Goal: Information Seeking & Learning: Learn about a topic

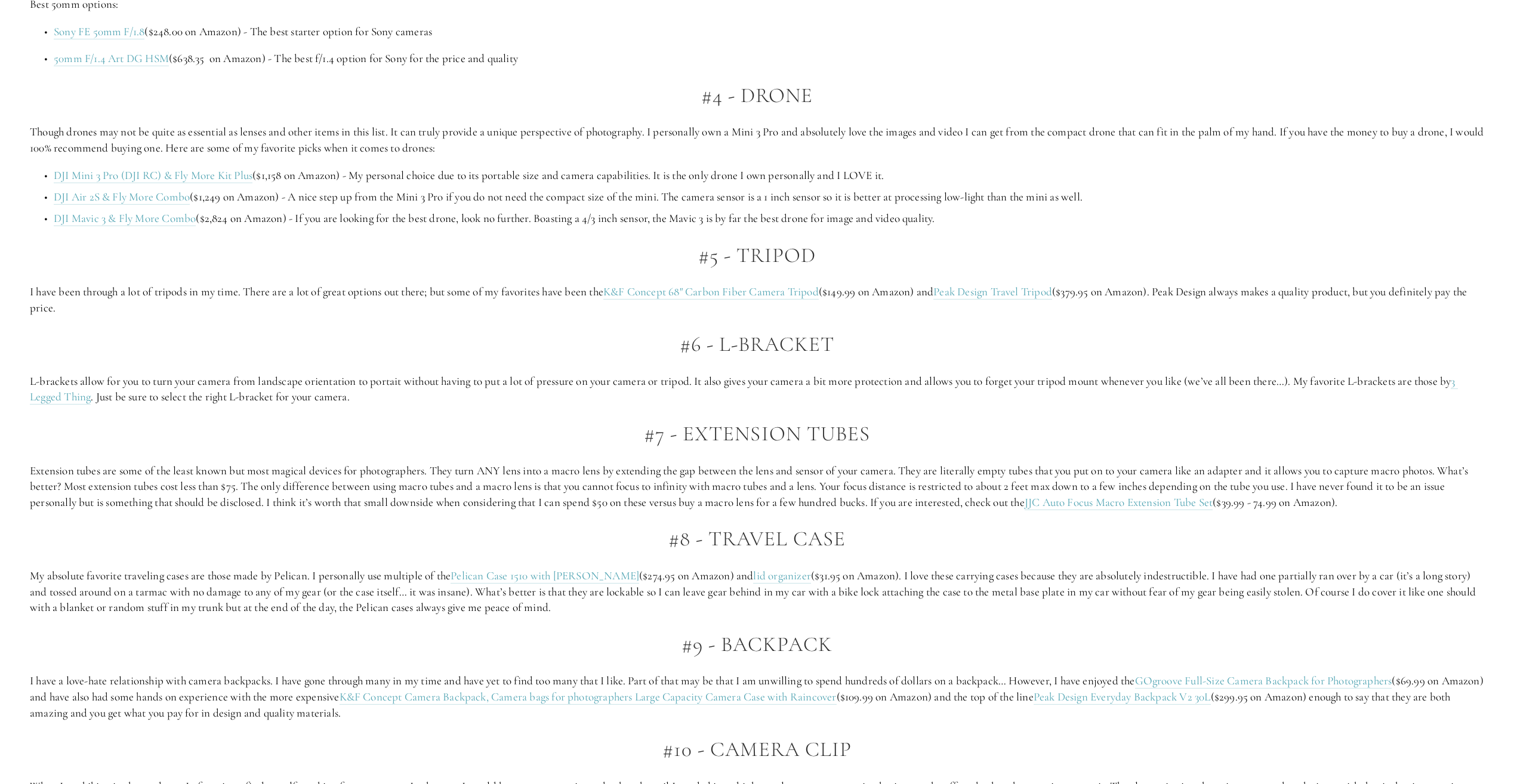
scroll to position [2385, 0]
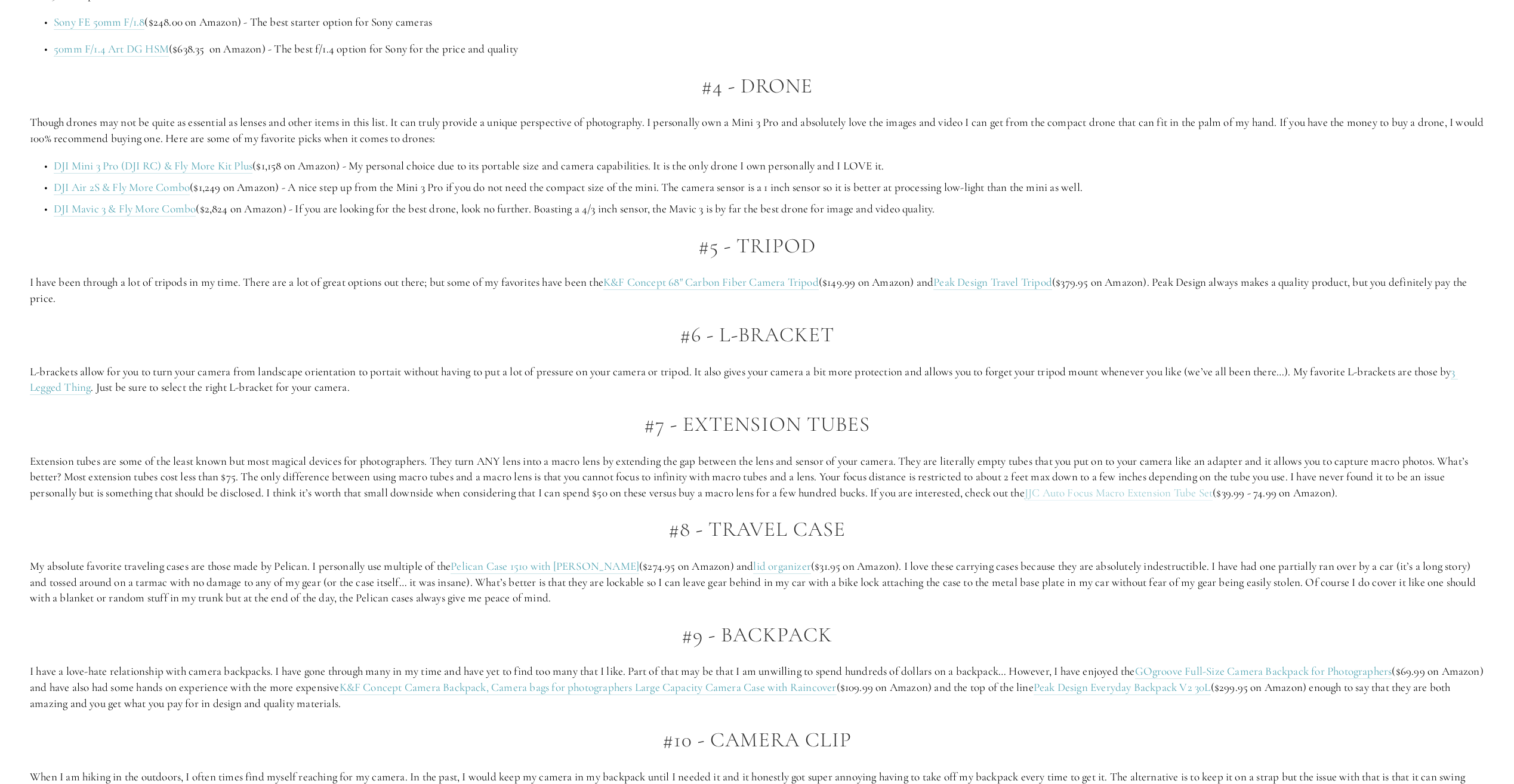
click at [1130, 496] on link "JJC Auto Focus Macro Extension Tube Set" at bounding box center [1119, 492] width 188 height 15
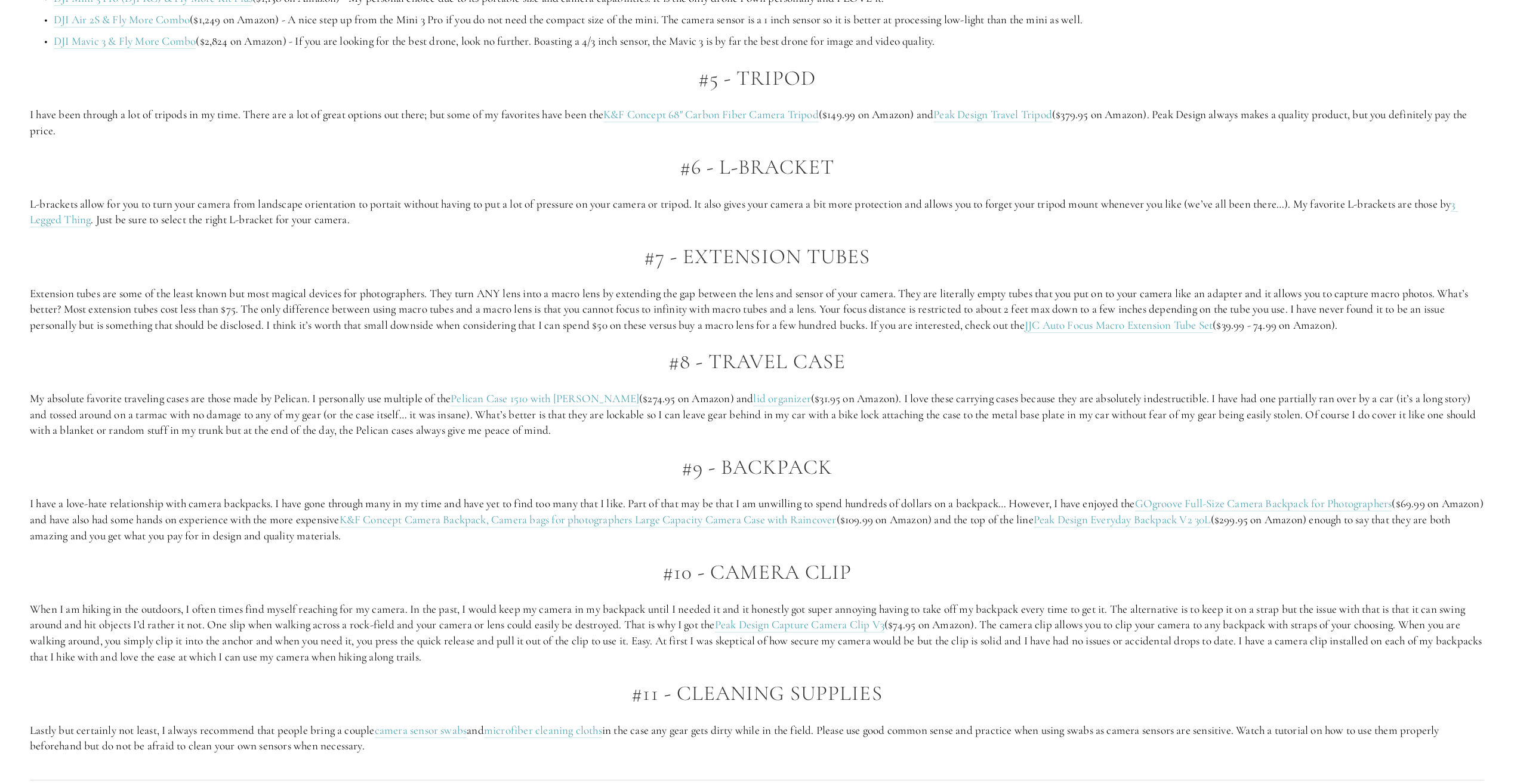
scroll to position [2564, 0]
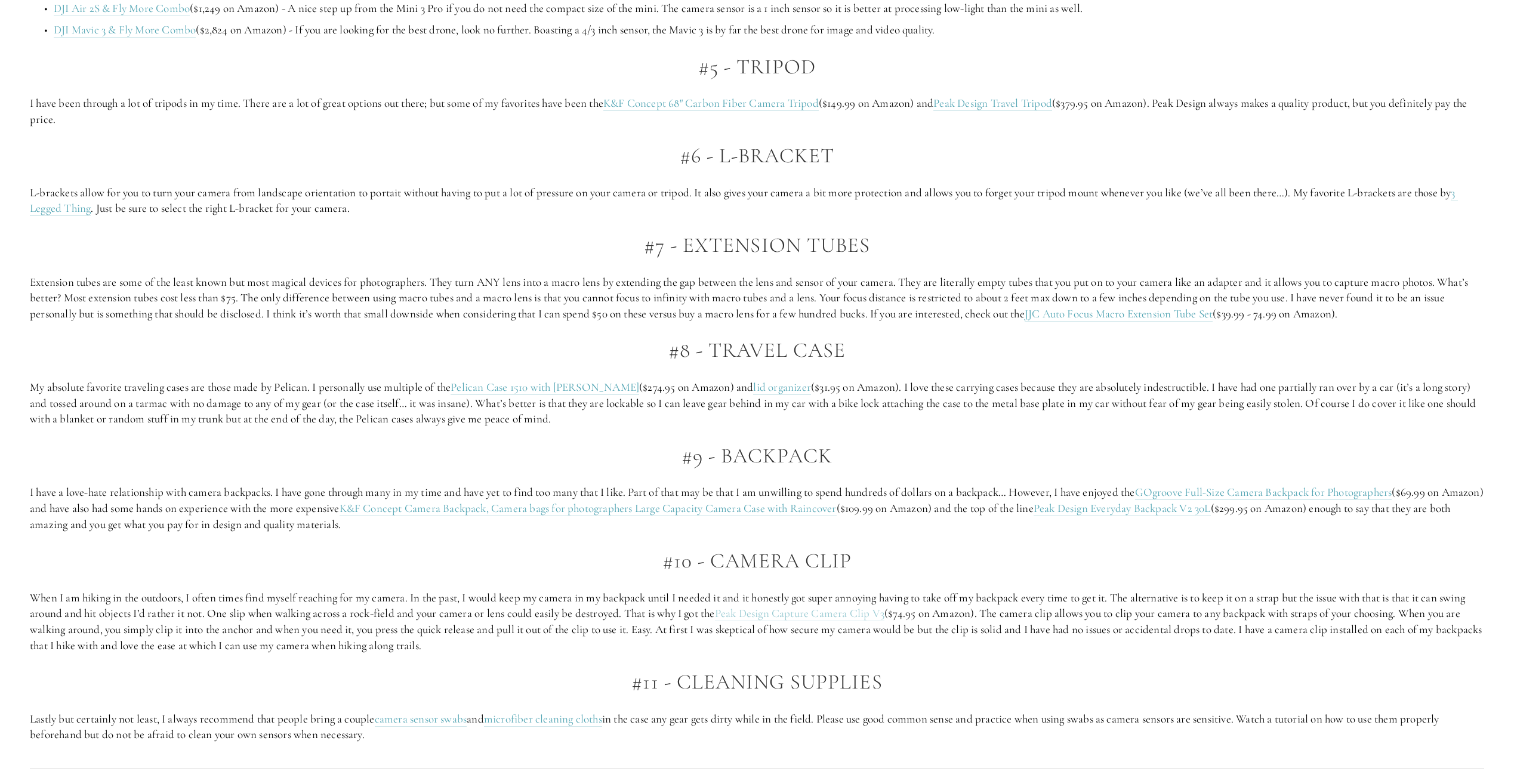
click at [801, 615] on link "Peak Design Capture Camera Clip V3" at bounding box center [800, 613] width 170 height 15
click at [598, 385] on link "Pelican Case 1510 with [PERSON_NAME]" at bounding box center [544, 387] width 188 height 15
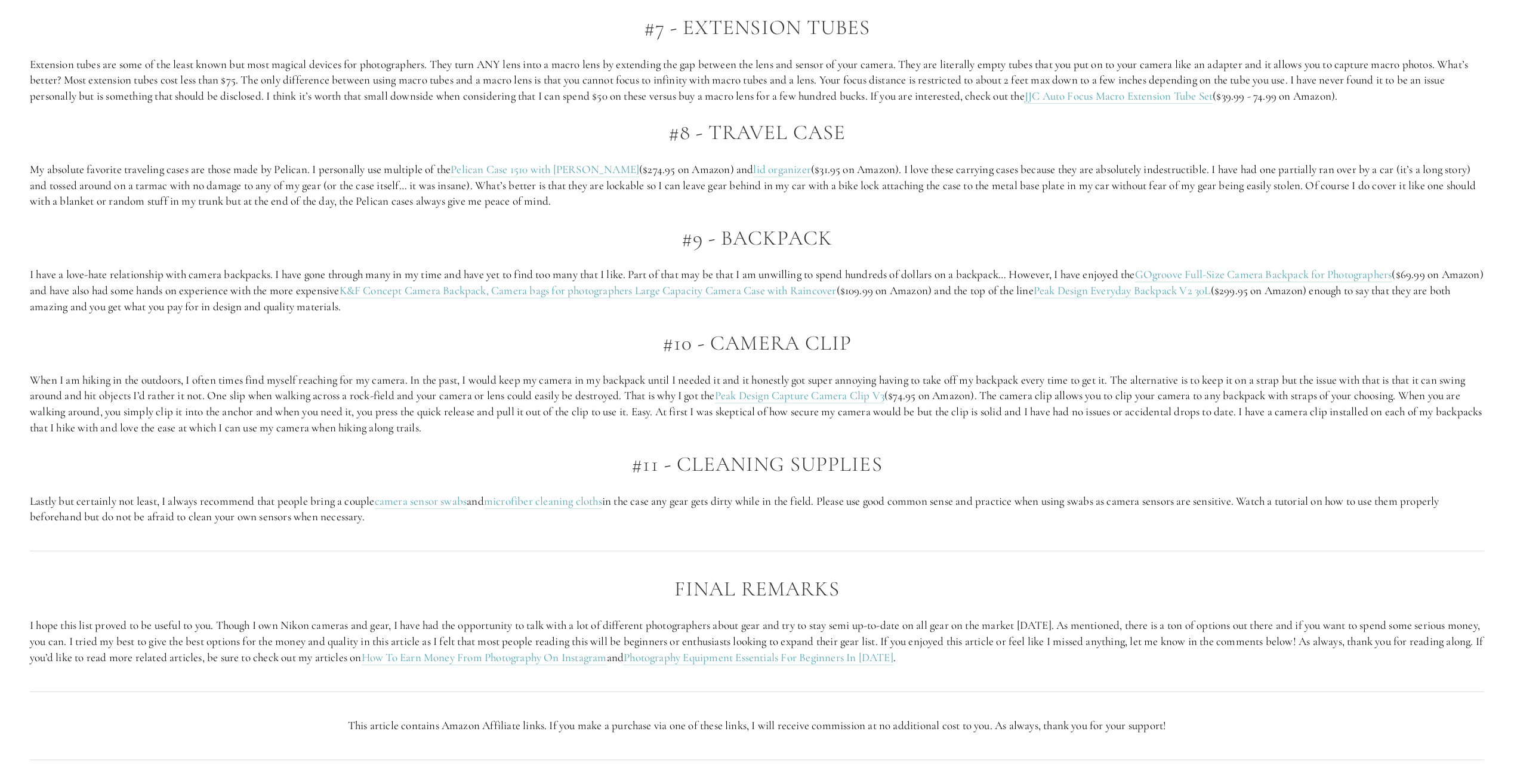
scroll to position [2803, 0]
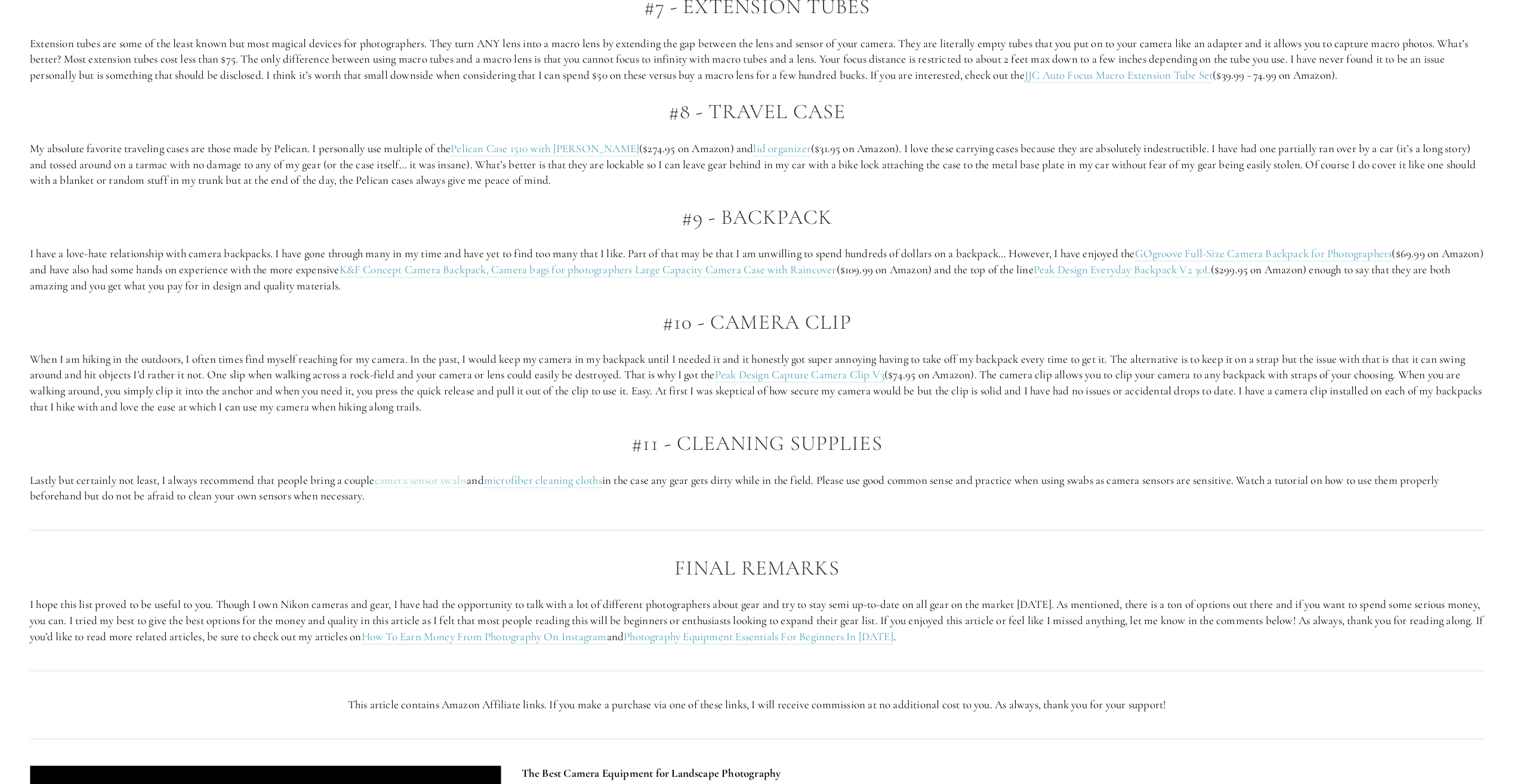
click at [459, 481] on link "camera sensor swabs" at bounding box center [420, 480] width 92 height 15
click at [818, 374] on link "Peak Design Capture Camera Clip V3" at bounding box center [800, 374] width 170 height 15
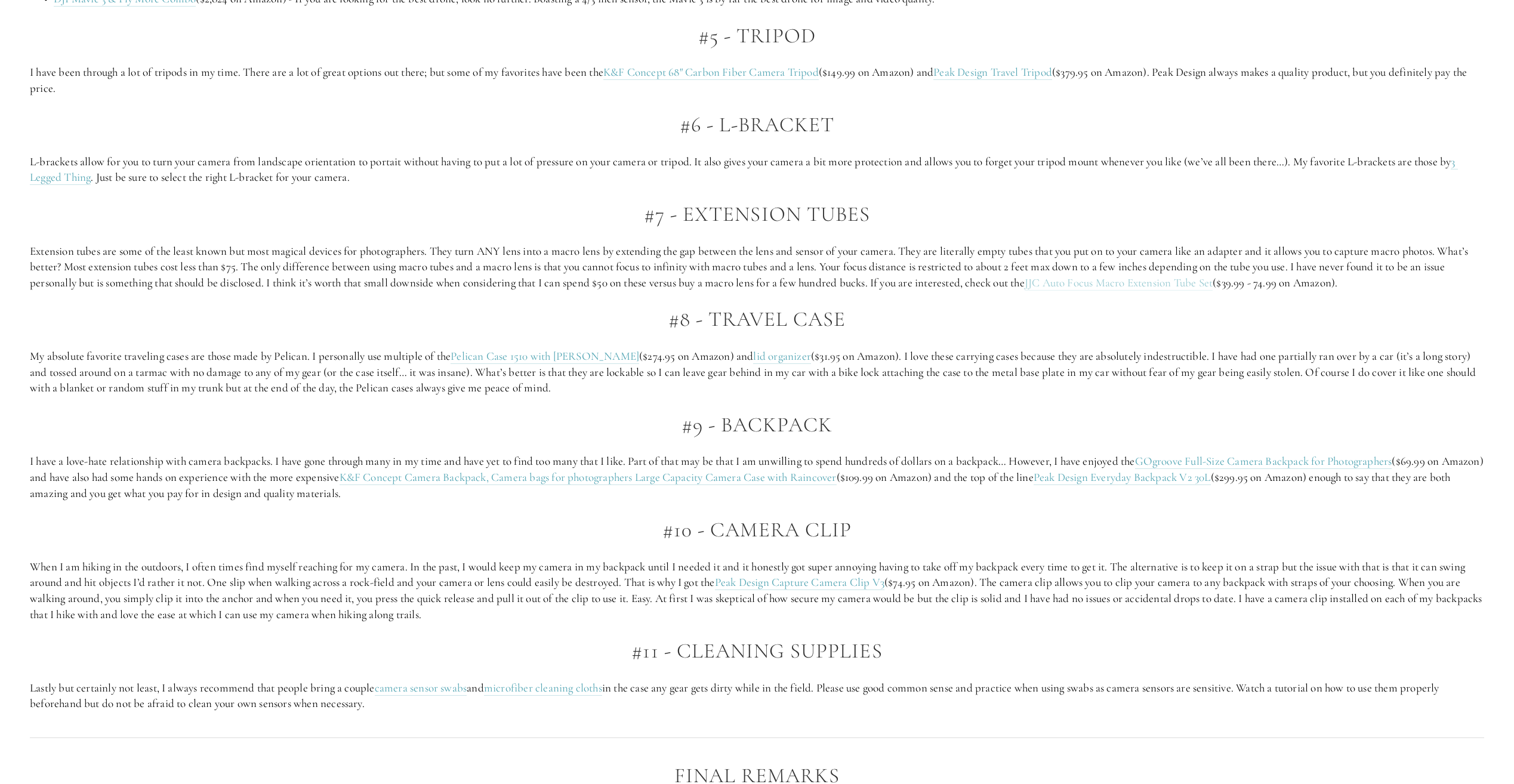
scroll to position [2564, 0]
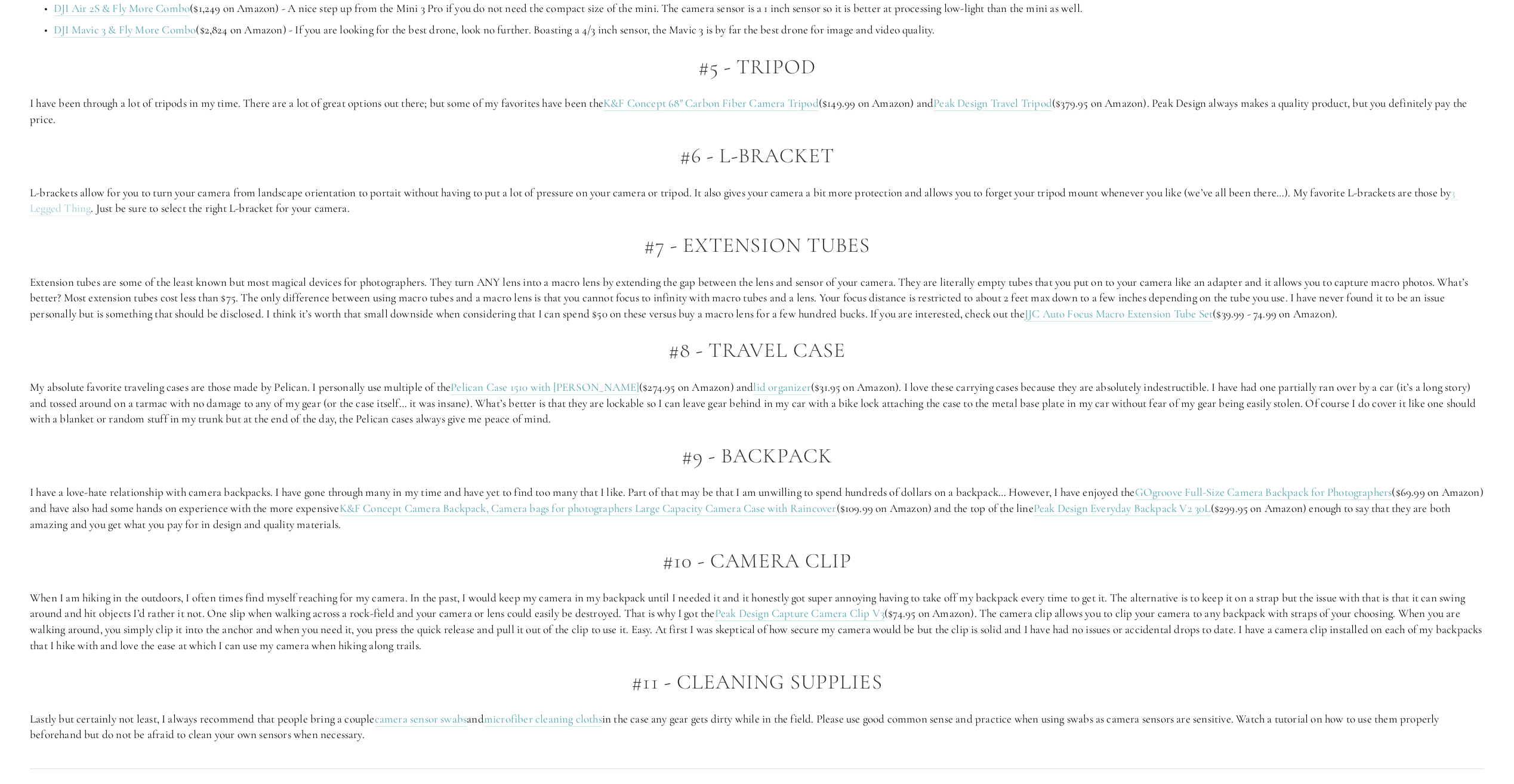
click at [74, 211] on link "3 Legged Thing" at bounding box center [743, 201] width 1428 height 31
click at [69, 209] on link "3 Legged Thing" at bounding box center [743, 201] width 1428 height 31
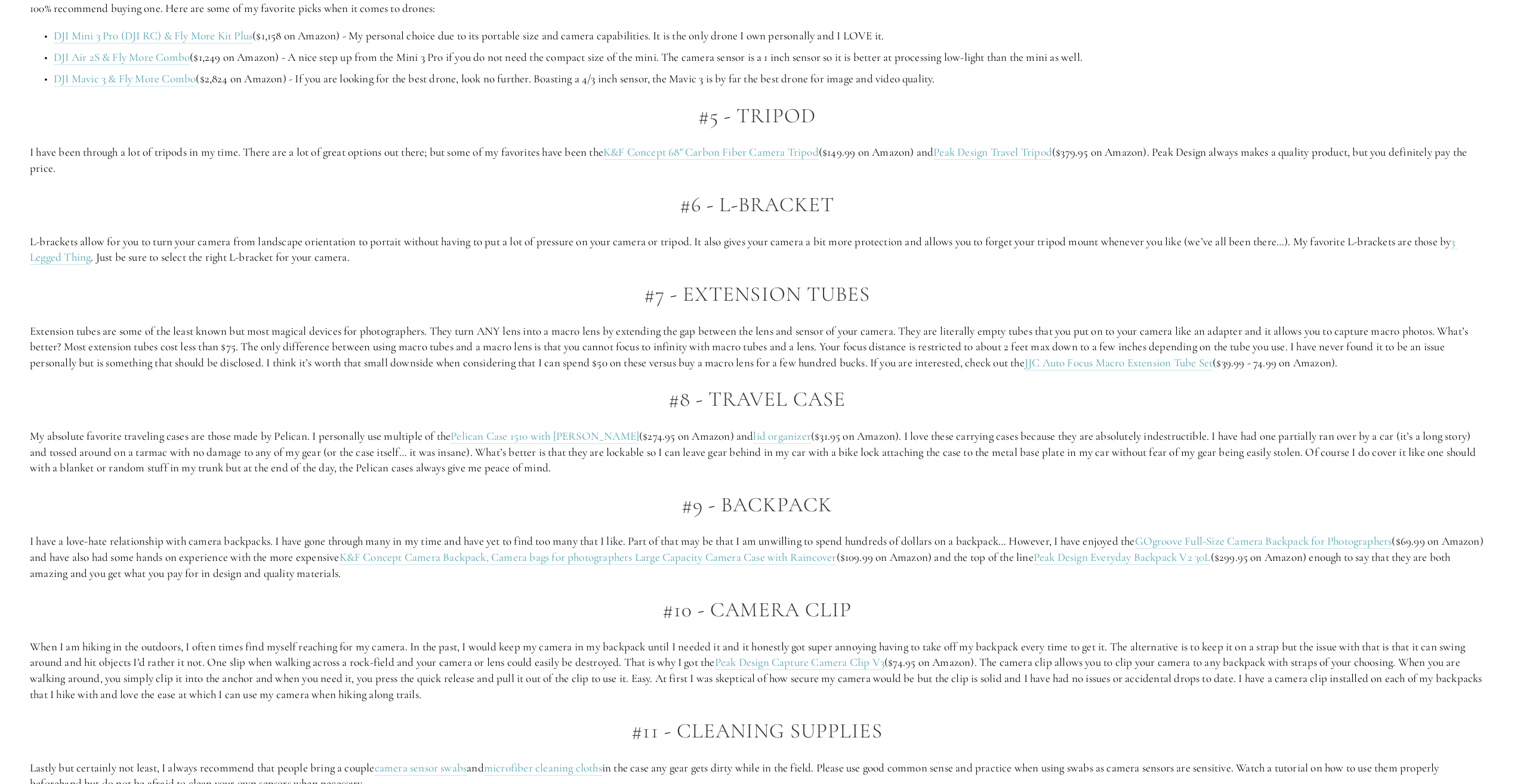
scroll to position [2505, 0]
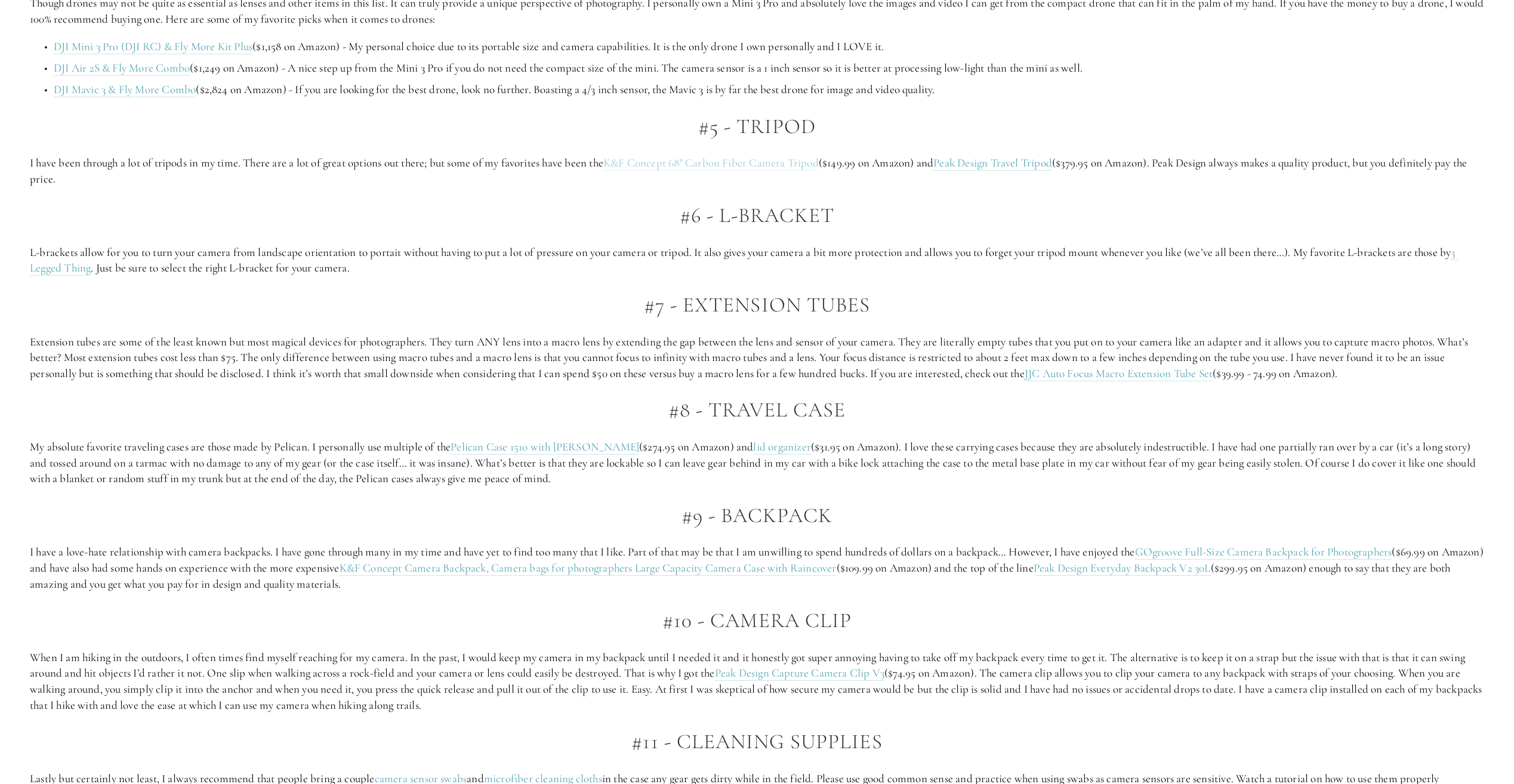
click at [721, 161] on link "K&F Concept 68" Carbon Fiber Camera Tripod" at bounding box center [711, 162] width 215 height 15
click at [1018, 162] on link "Peak Design Travel Tripod" at bounding box center [992, 162] width 119 height 15
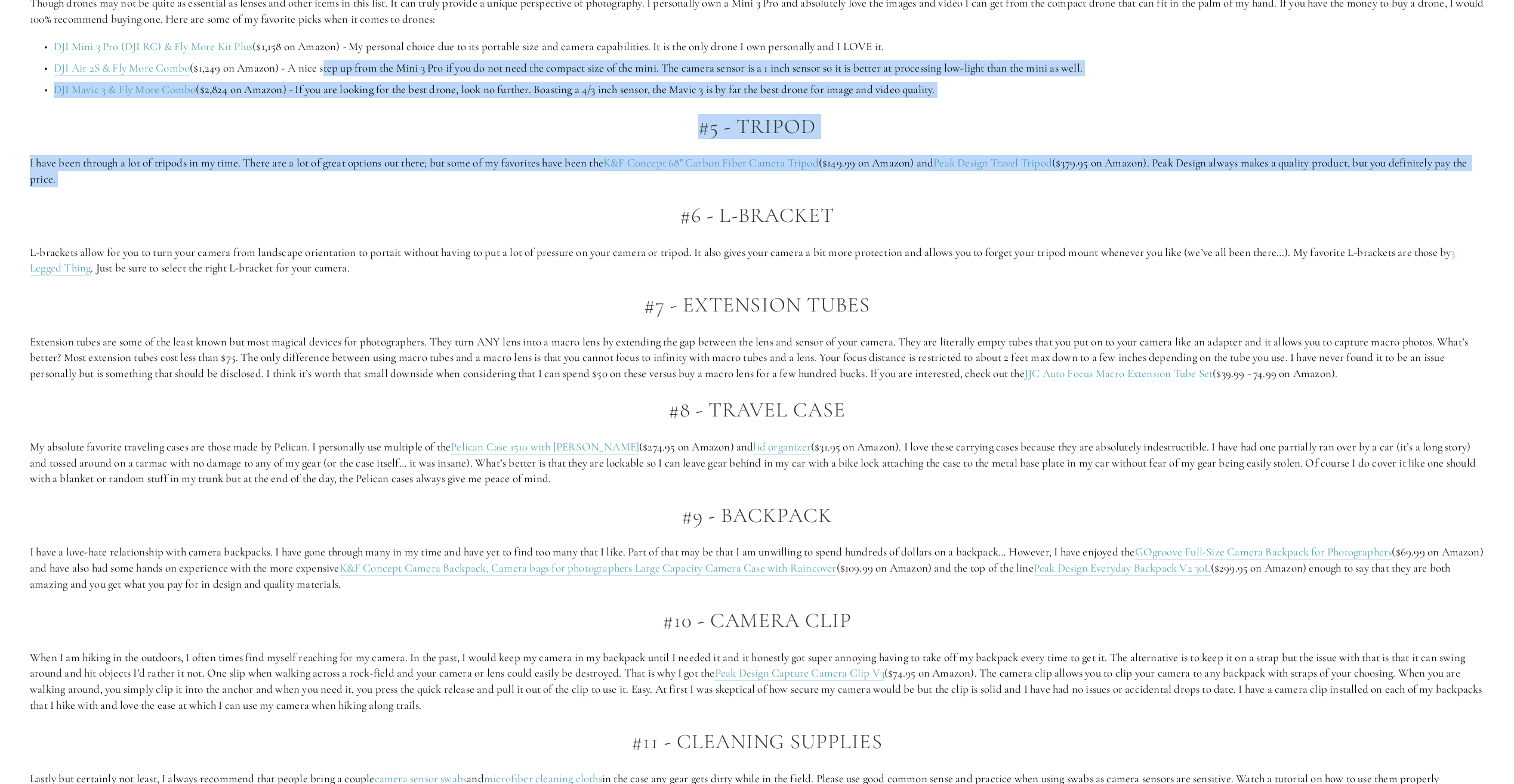
drag, startPoint x: 316, startPoint y: 112, endPoint x: 349, endPoint y: 240, distance: 132.2
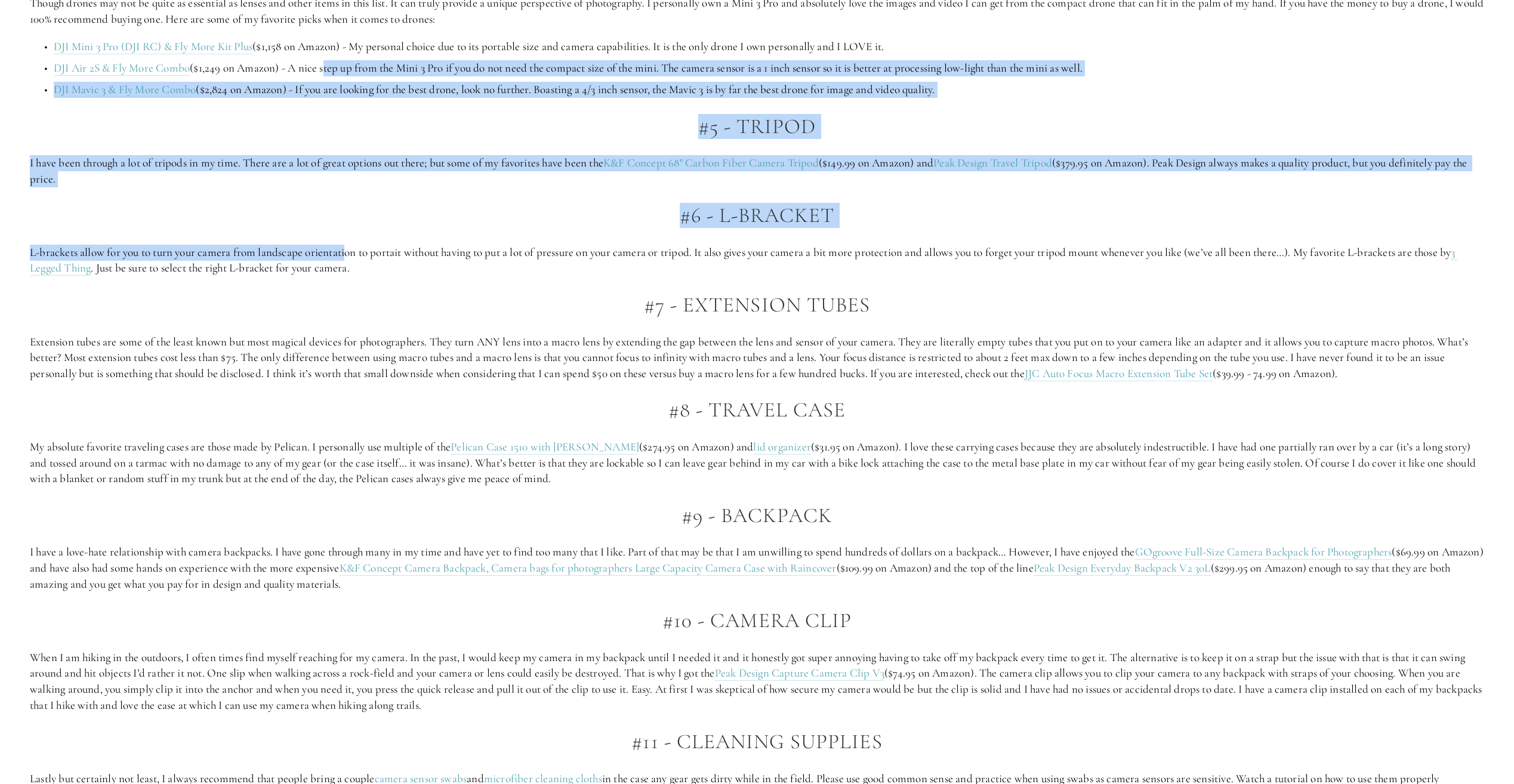
drag, startPoint x: 349, startPoint y: 240, endPoint x: 487, endPoint y: 217, distance: 139.9
click at [487, 217] on h2 "#6 - L-Bracket" at bounding box center [757, 215] width 1454 height 23
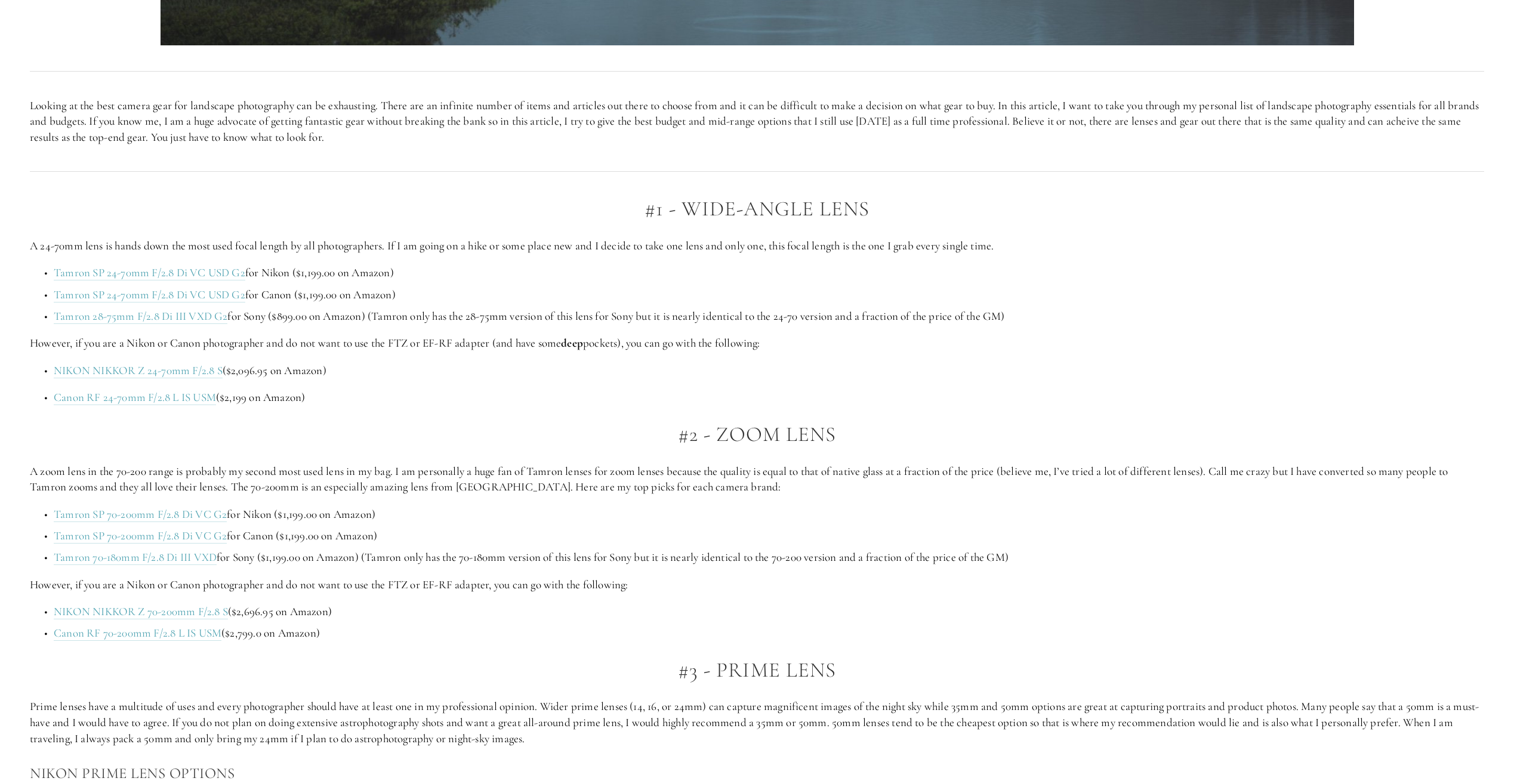
scroll to position [835, 0]
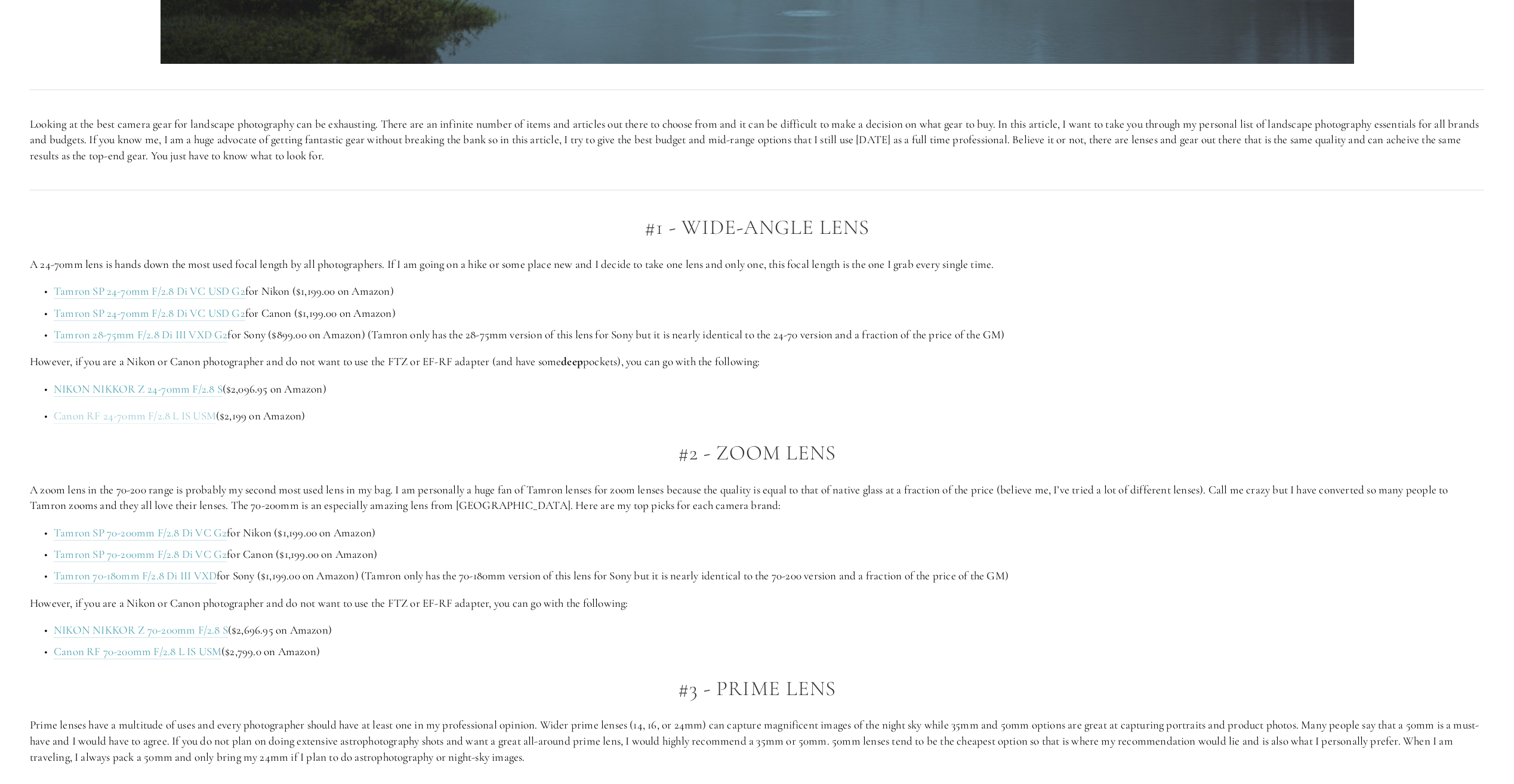
click at [174, 423] on link "Canon RF 24-70mm F/2.8 L IS USM" at bounding box center [135, 415] width 163 height 15
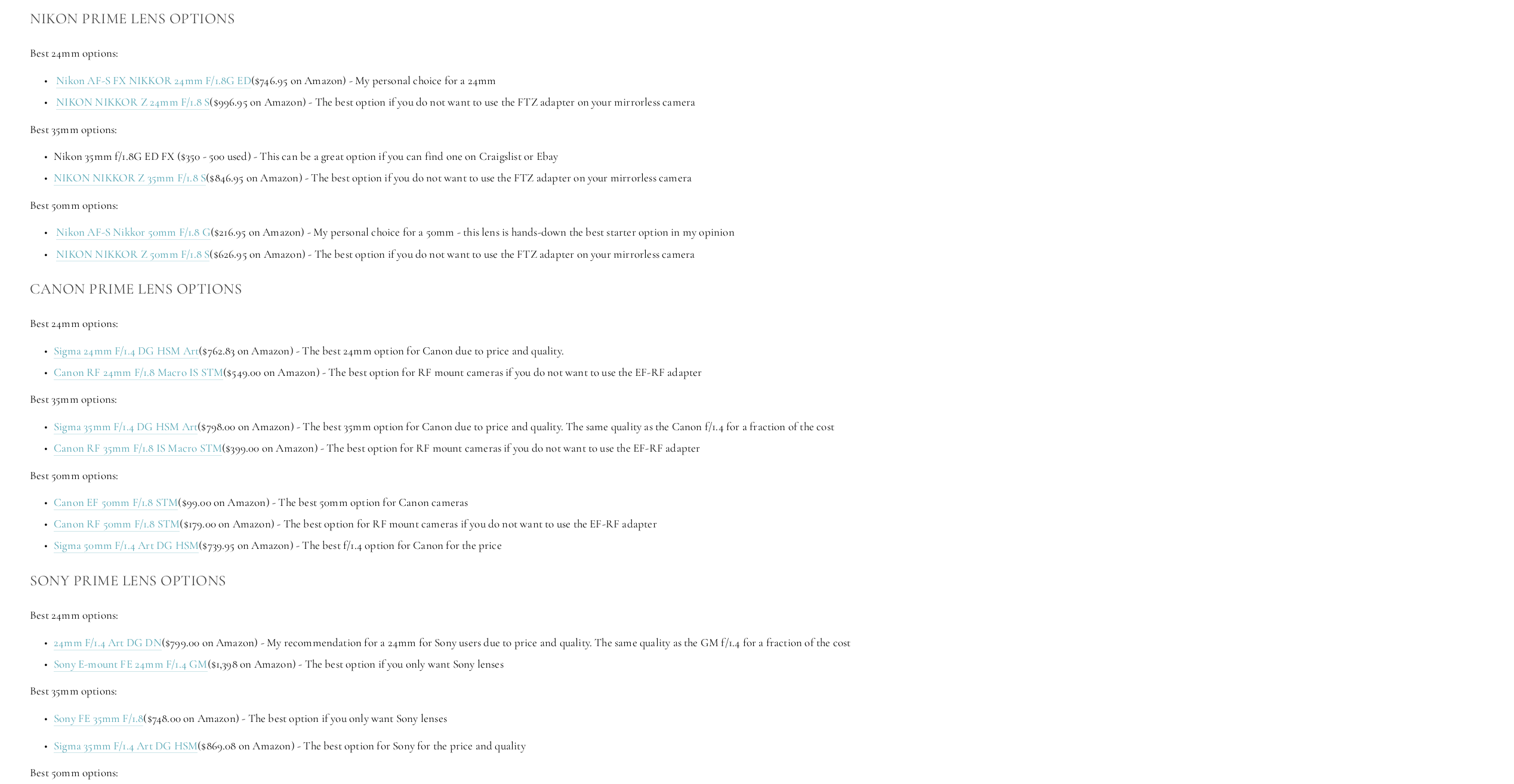
scroll to position [1610, 0]
click at [163, 526] on link "Canon RF 50mm F/1.8 STM" at bounding box center [116, 521] width 126 height 15
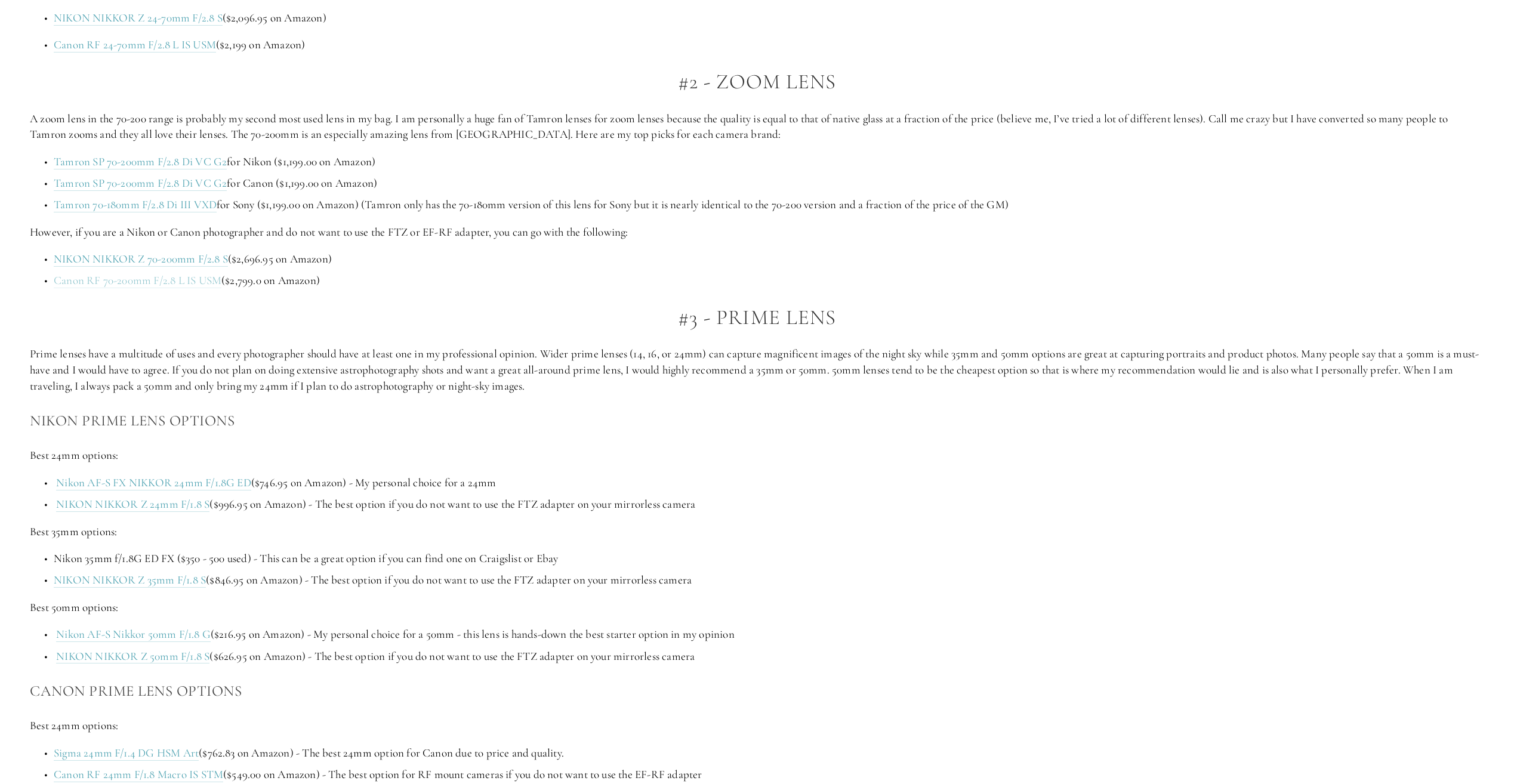
scroll to position [1193, 0]
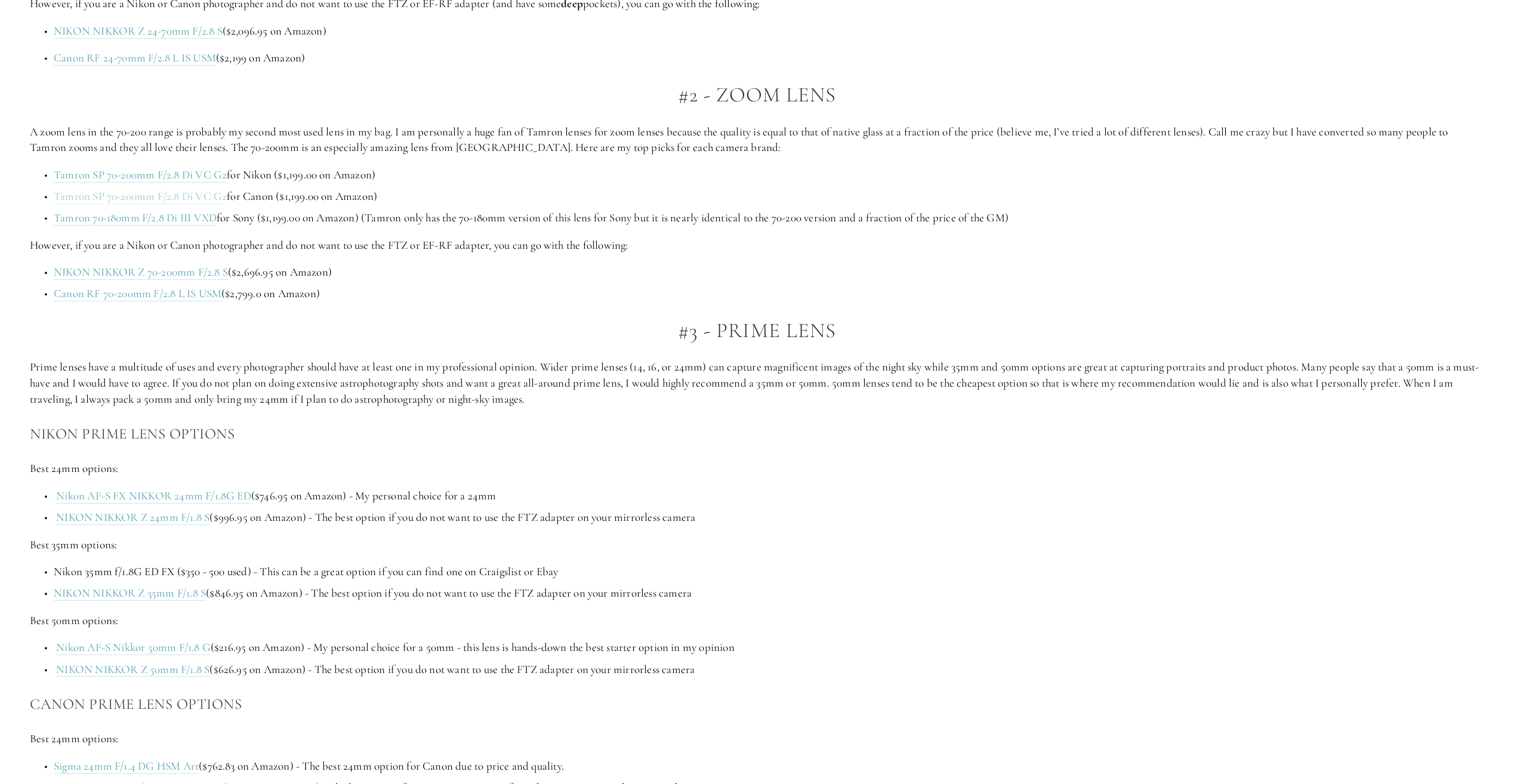
click at [198, 198] on link "Tamron SP 70-200mm F/2.8 Di VC G2" at bounding box center [140, 196] width 173 height 15
click at [193, 300] on link "Canon RF 70-200mm F/2.8 L IS USM" at bounding box center [137, 293] width 167 height 15
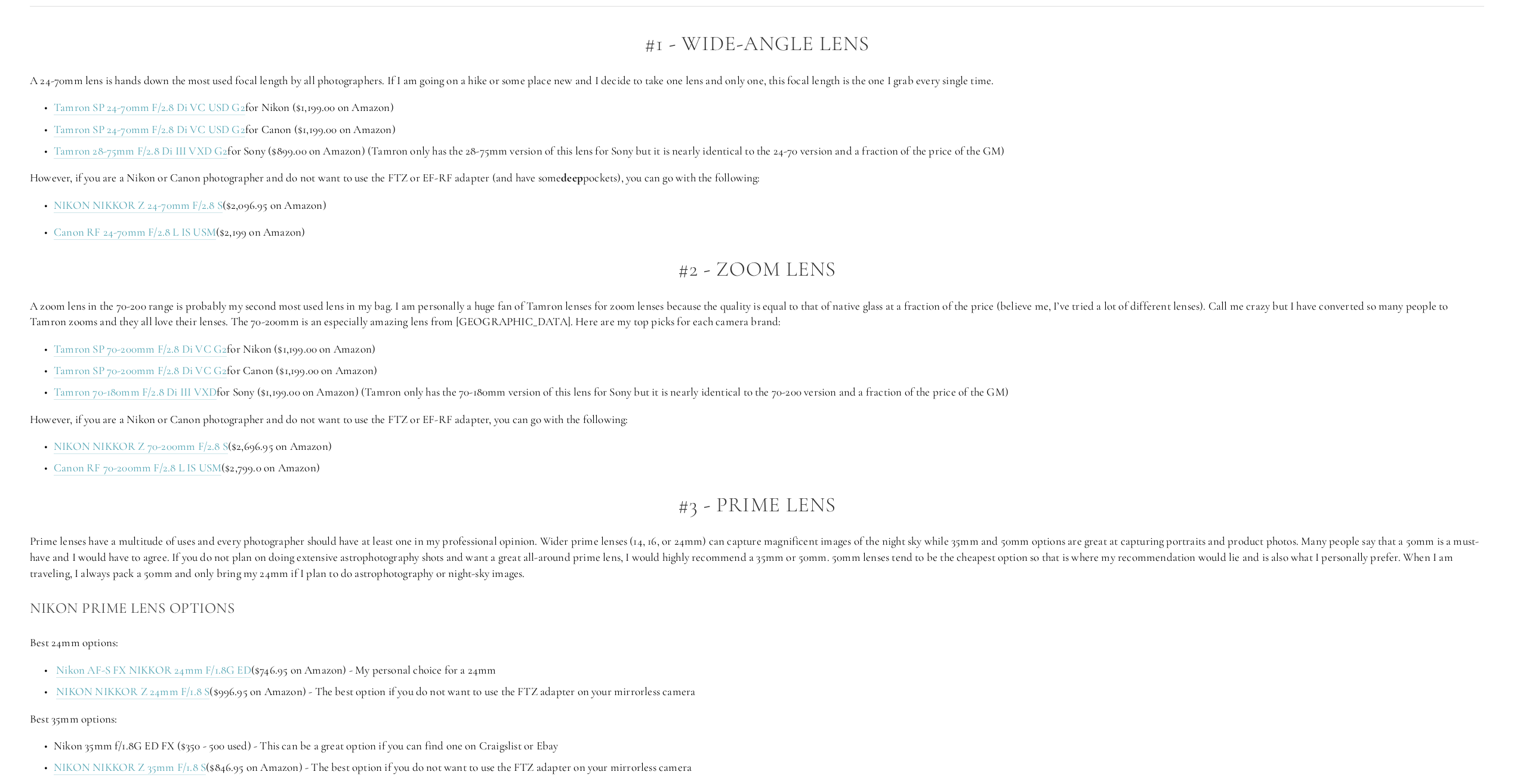
scroll to position [954, 0]
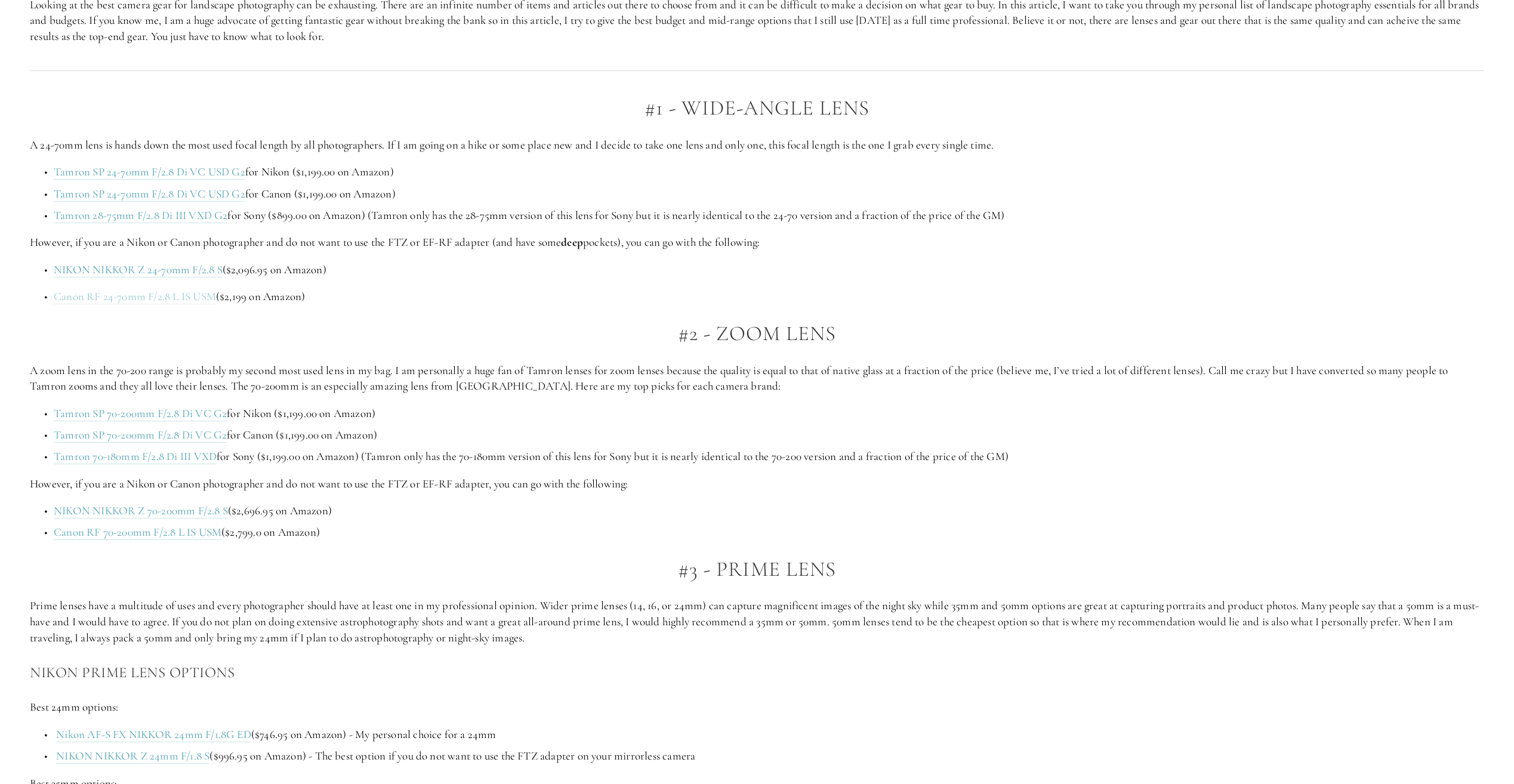
click at [99, 295] on link "Canon RF 24-70mm F/2.8 L IS USM" at bounding box center [135, 297] width 163 height 15
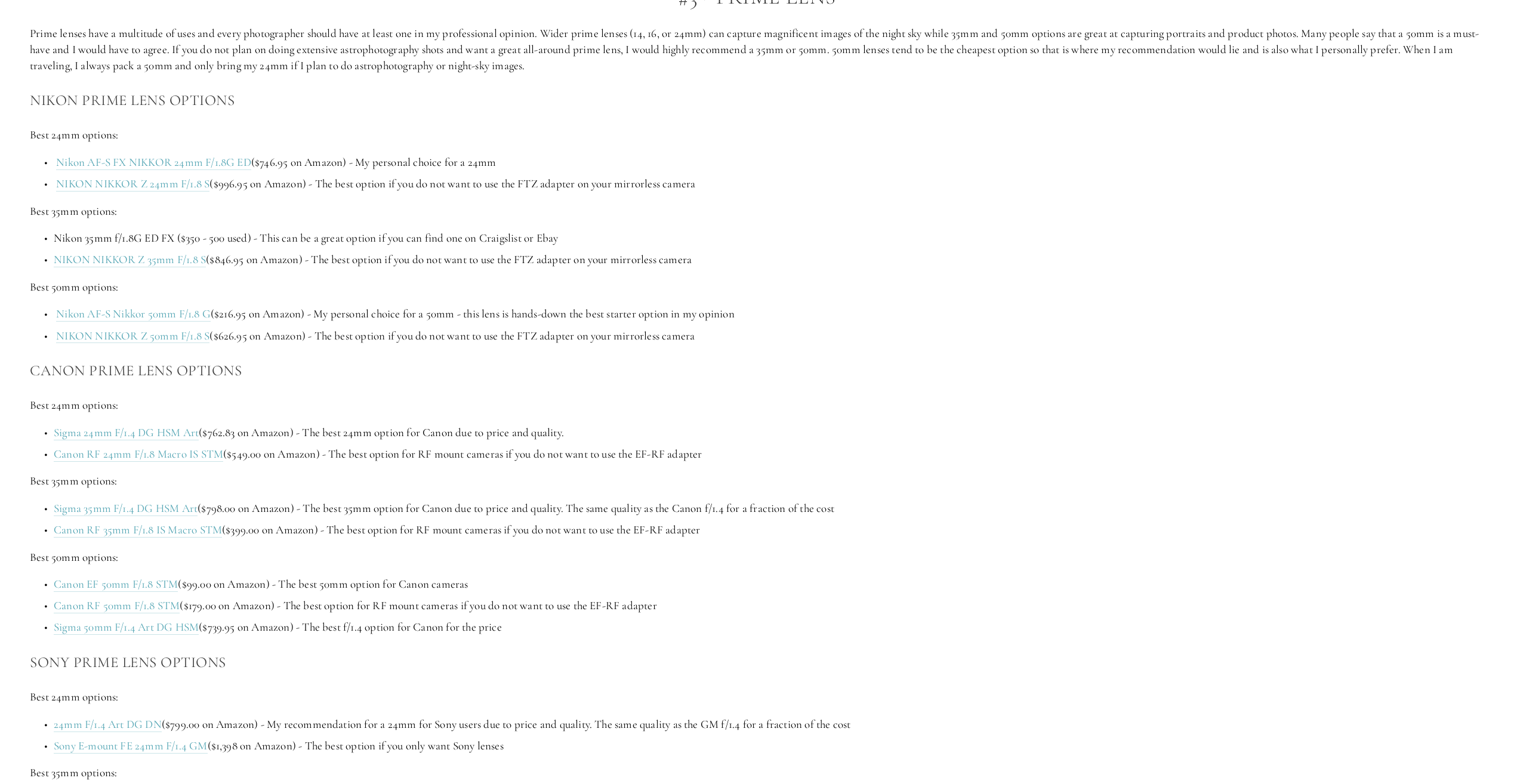
scroll to position [1551, 0]
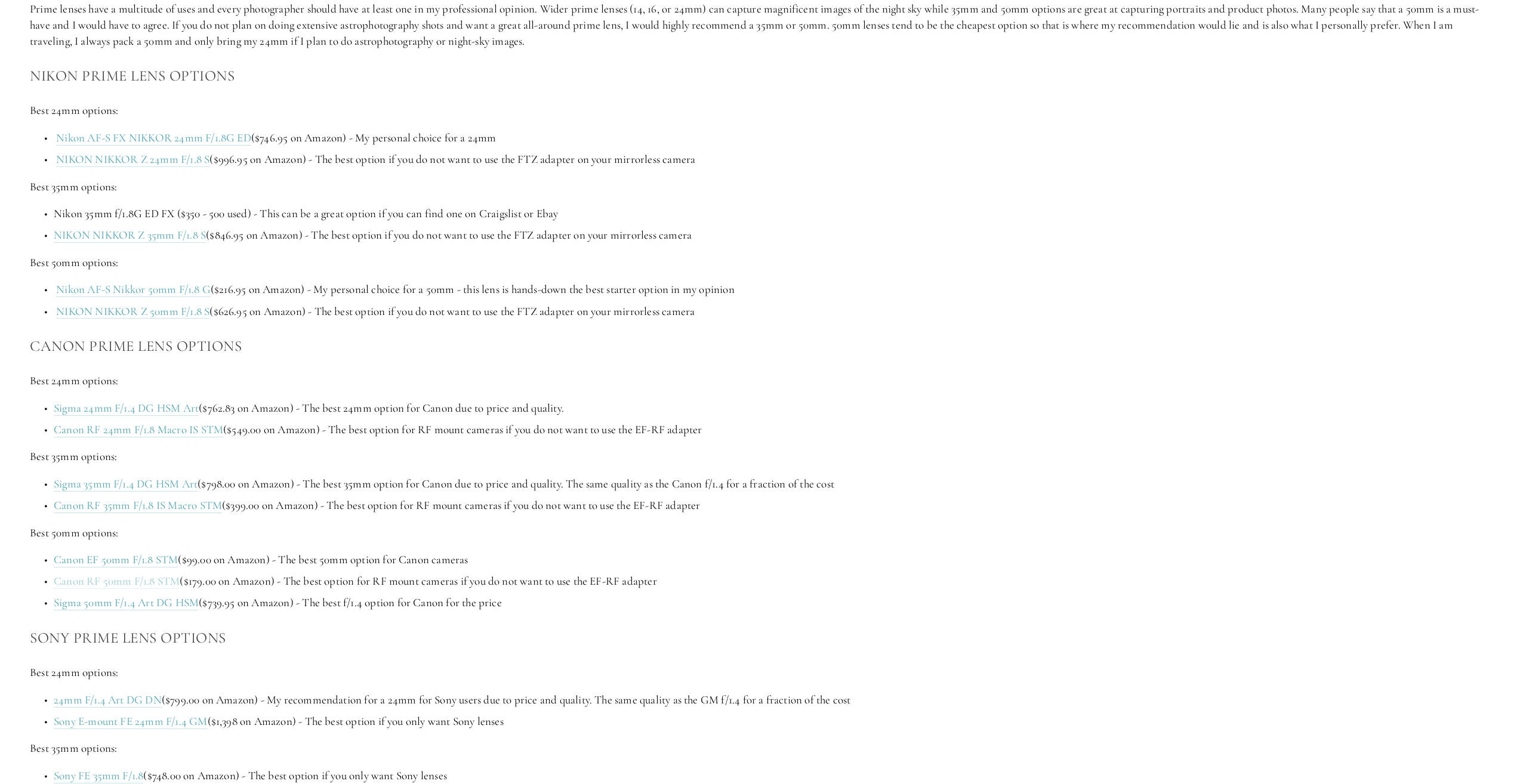
click at [151, 582] on link "Canon RF 50mm F/1.8 STM" at bounding box center [116, 581] width 126 height 15
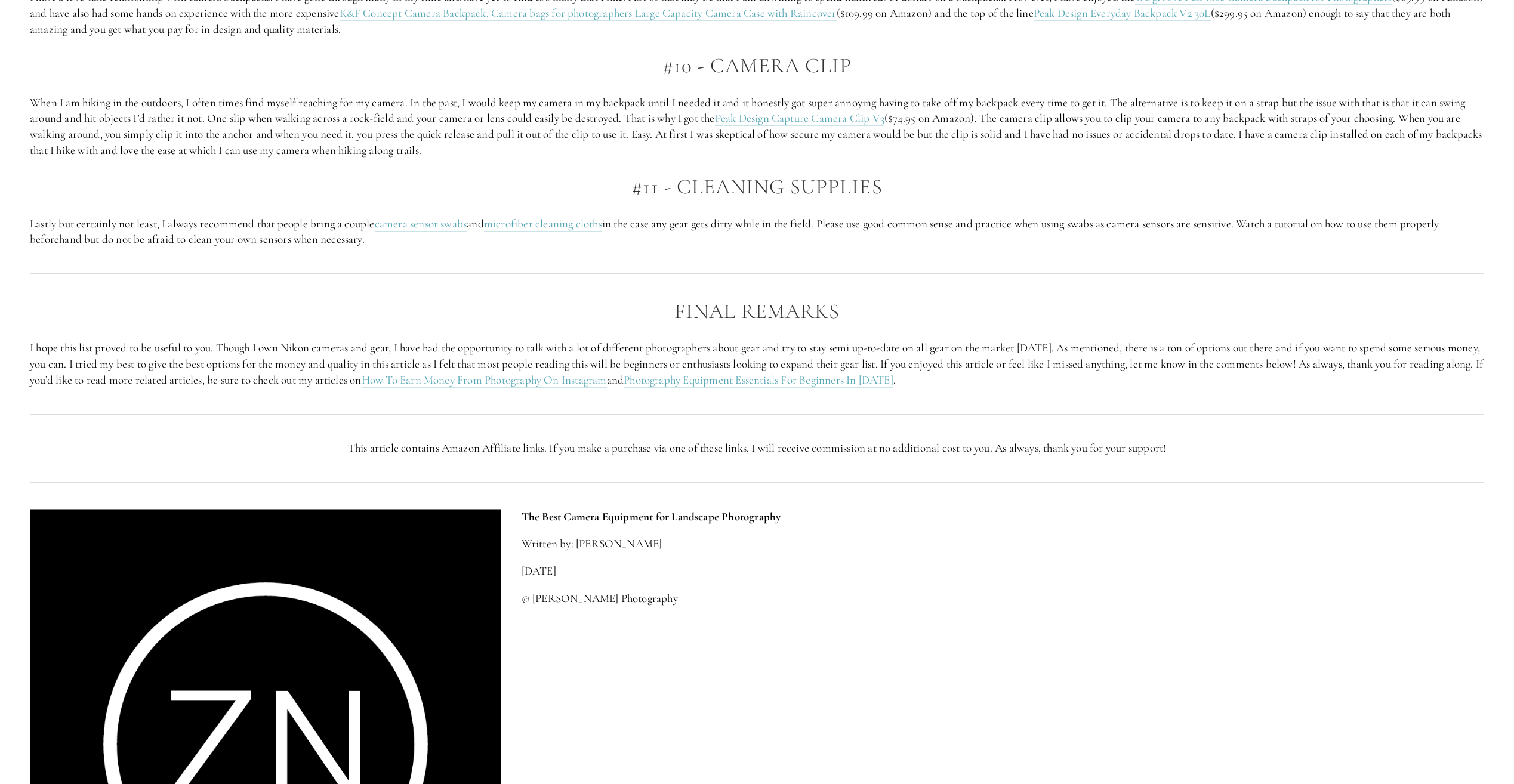
scroll to position [3101, 0]
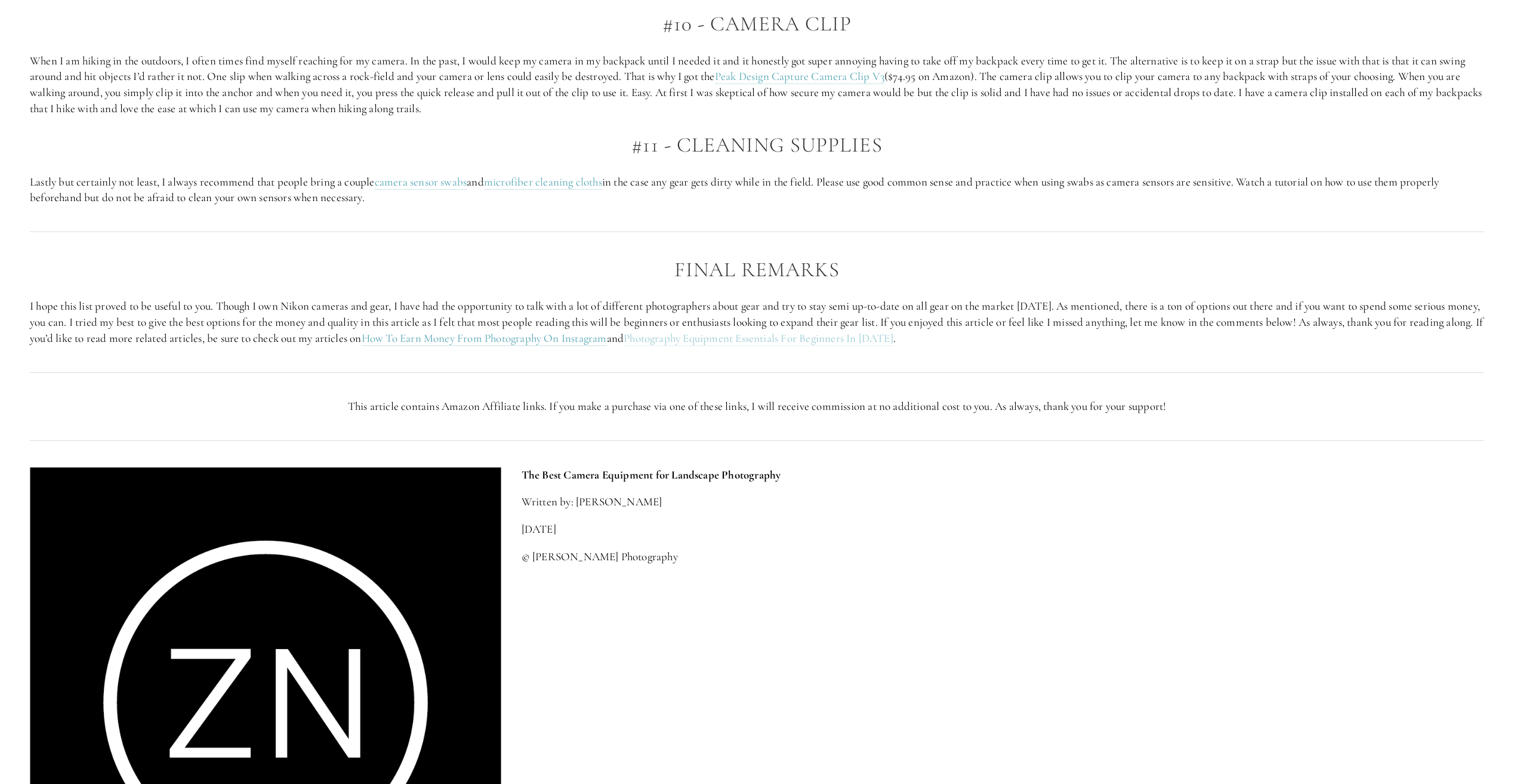
click at [873, 340] on link "Photography Equipment Essentials For Beginners In 2023" at bounding box center [759, 338] width 270 height 15
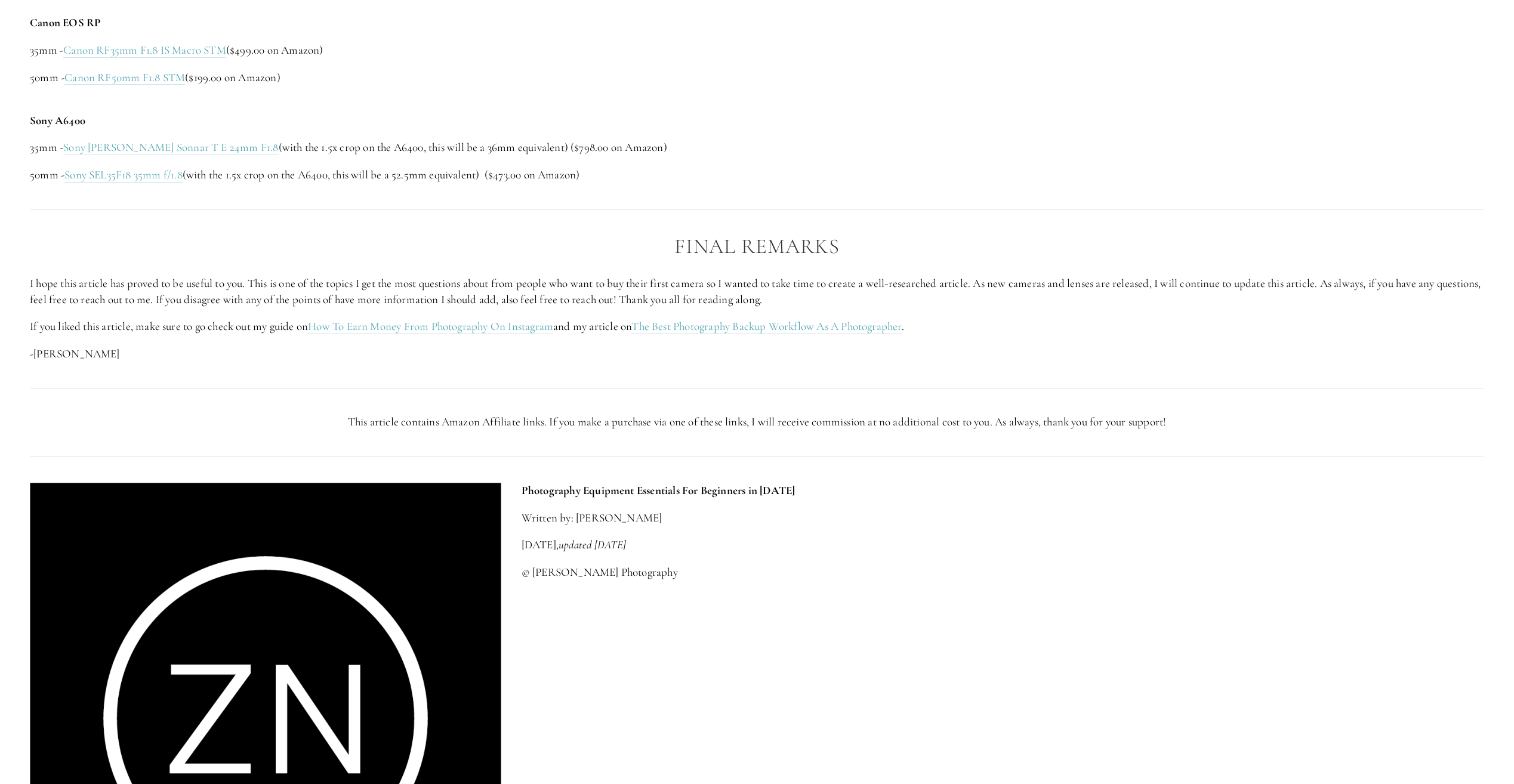
scroll to position [2982, 0]
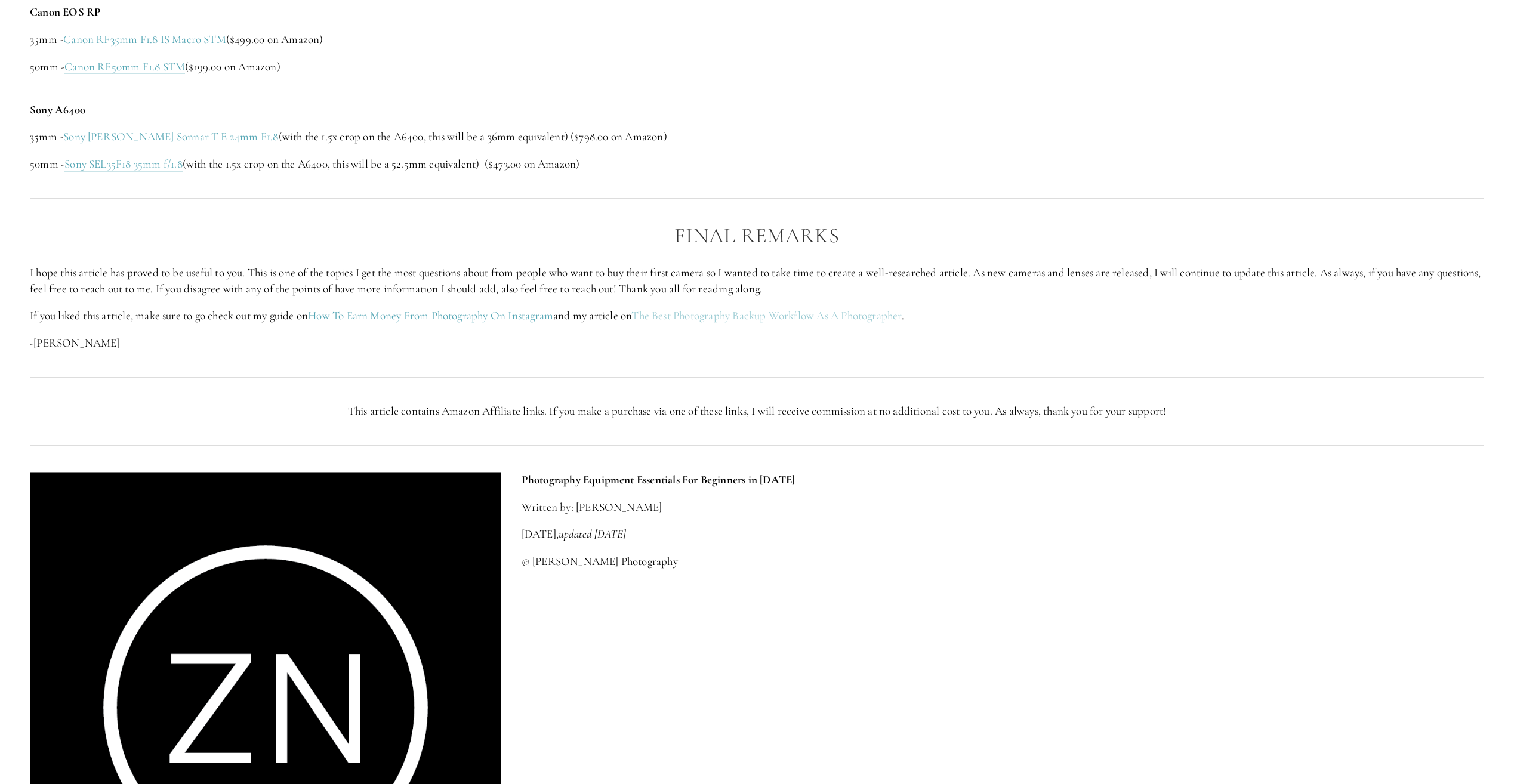
click at [720, 319] on link "The Best Photography Backup Workflow As A Photographer" at bounding box center [766, 315] width 270 height 15
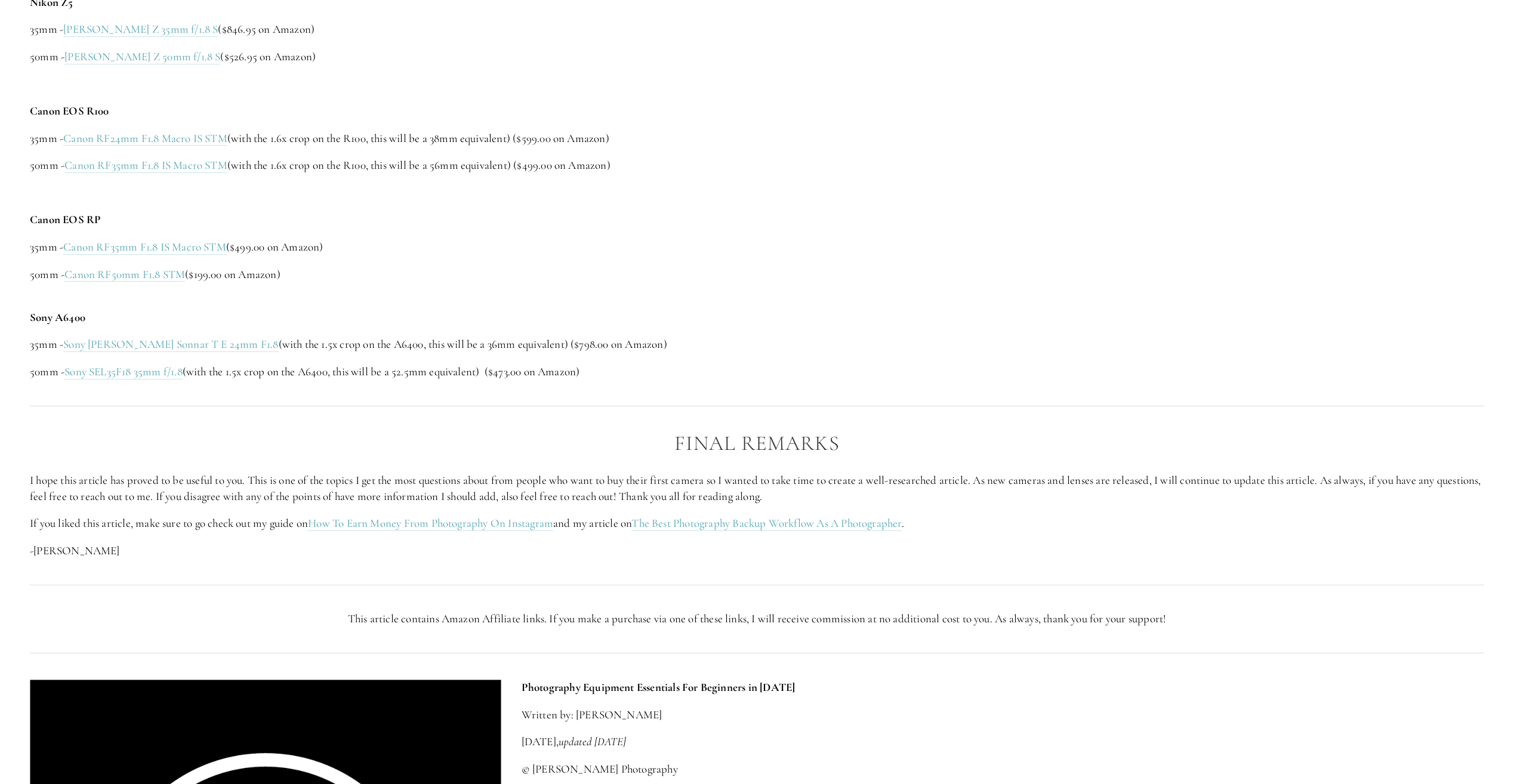
scroll to position [2744, 0]
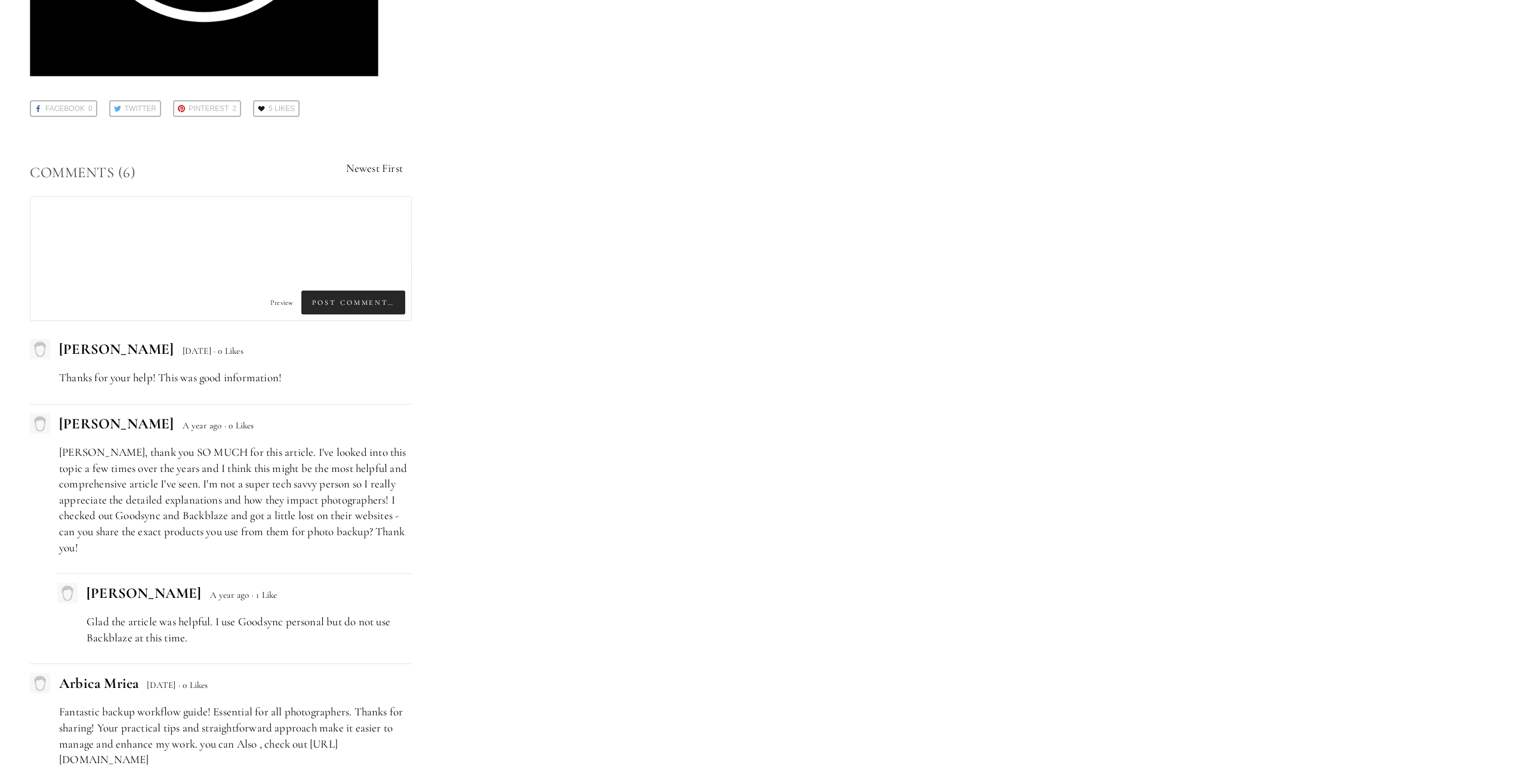
scroll to position [2922, 0]
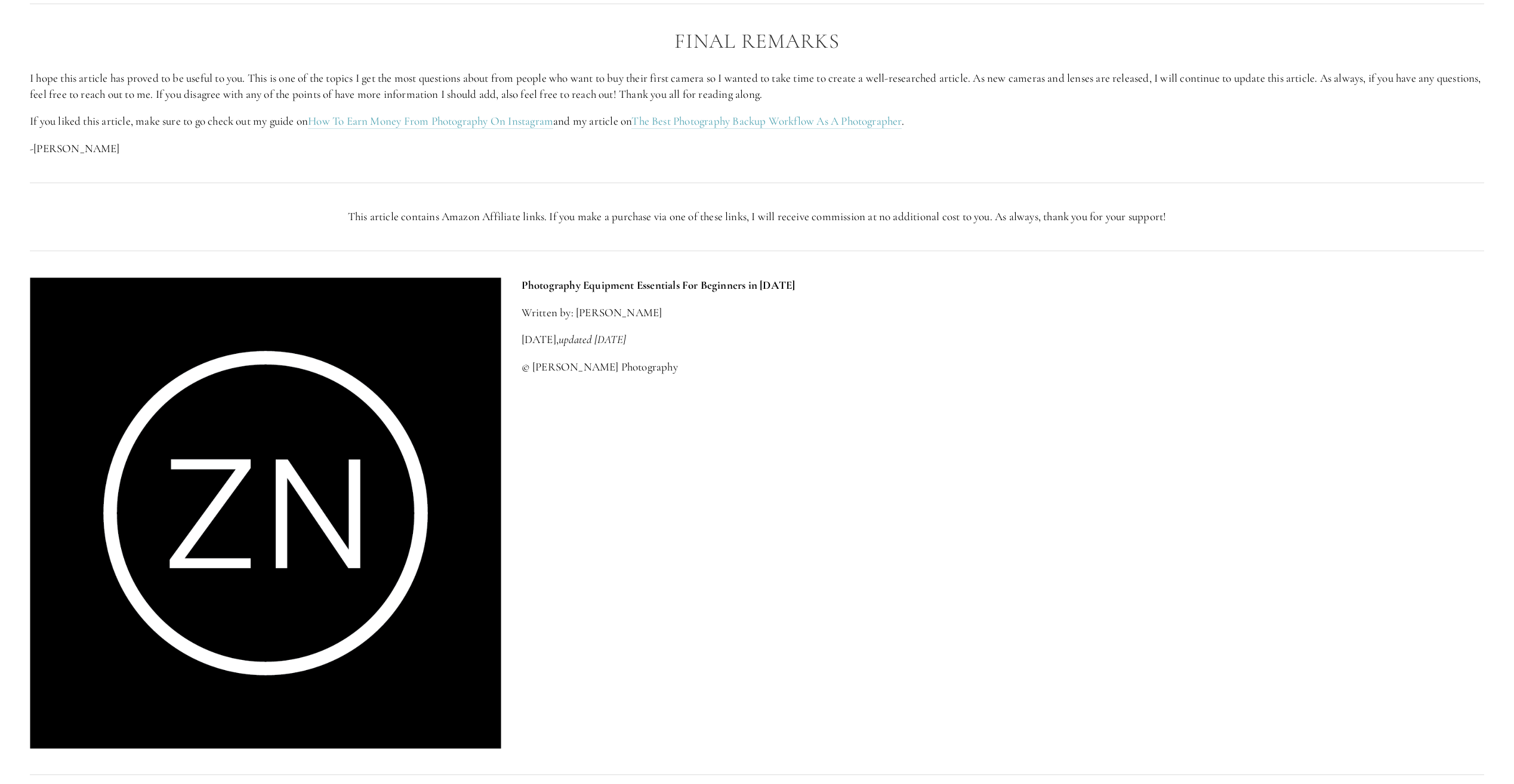
scroll to position [3161, 0]
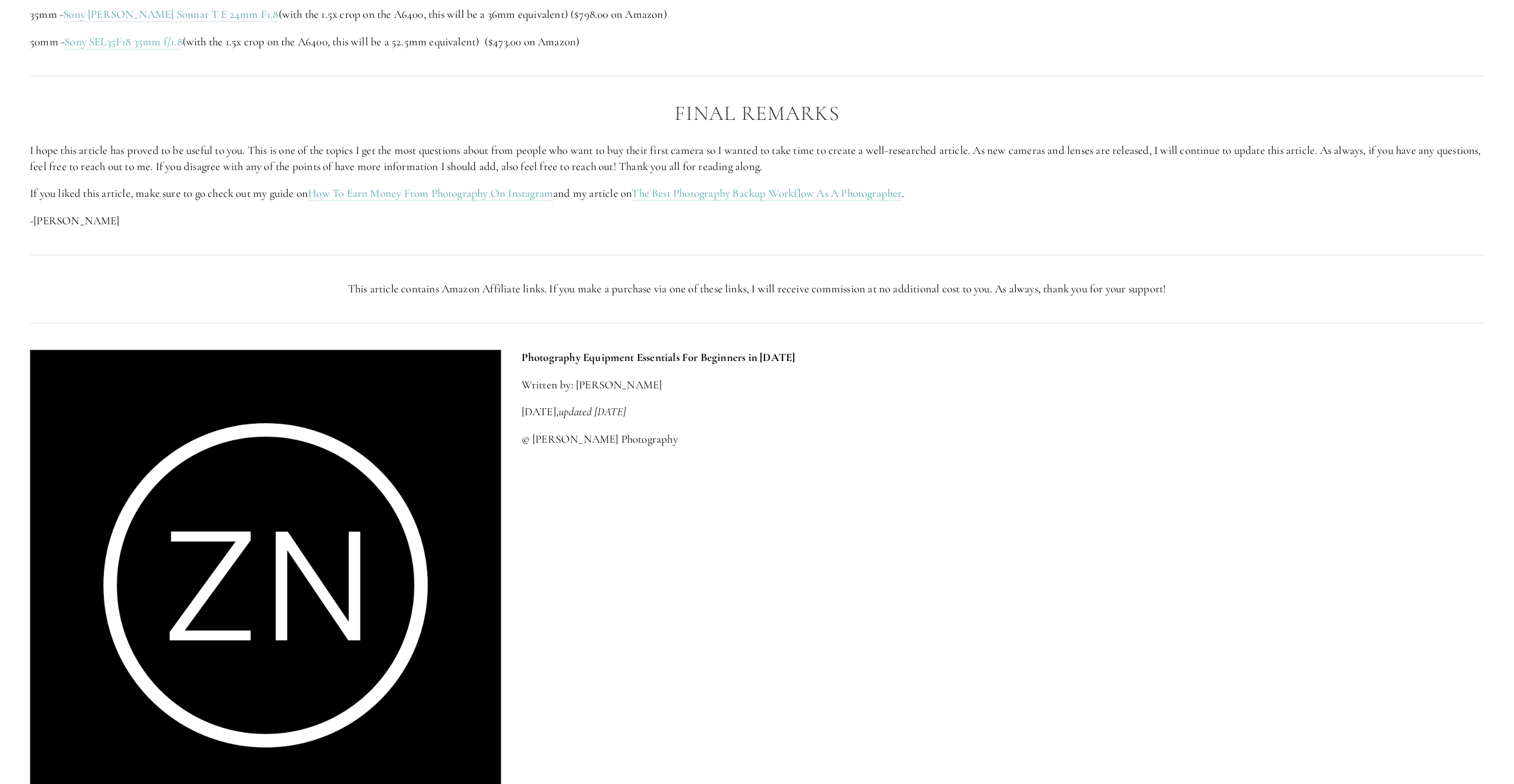
scroll to position [3161, 0]
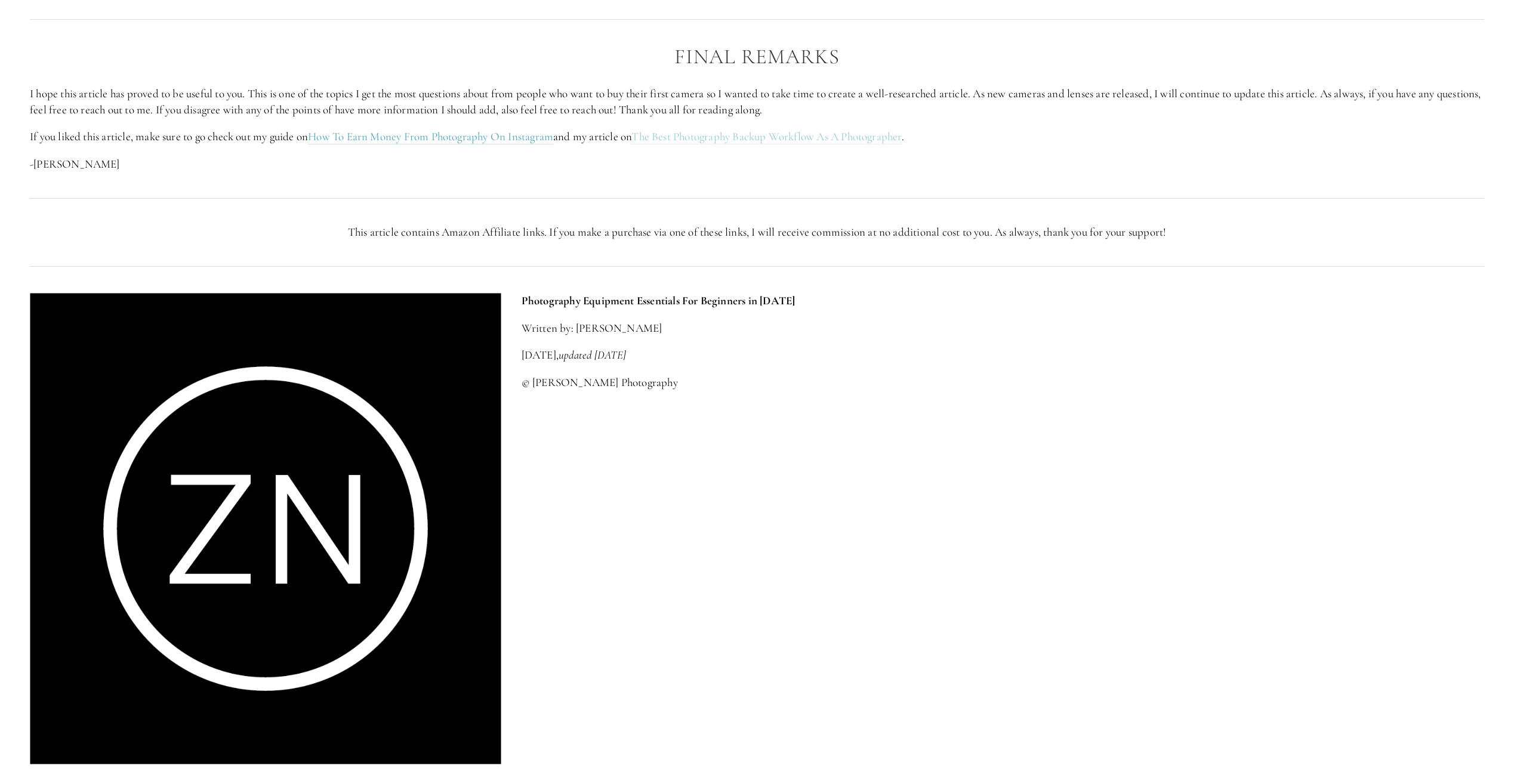
click at [793, 137] on link "The Best Photography Backup Workflow As A Photographer" at bounding box center [766, 136] width 270 height 15
drag, startPoint x: 541, startPoint y: 166, endPoint x: 541, endPoint y: 156, distance: 10.0
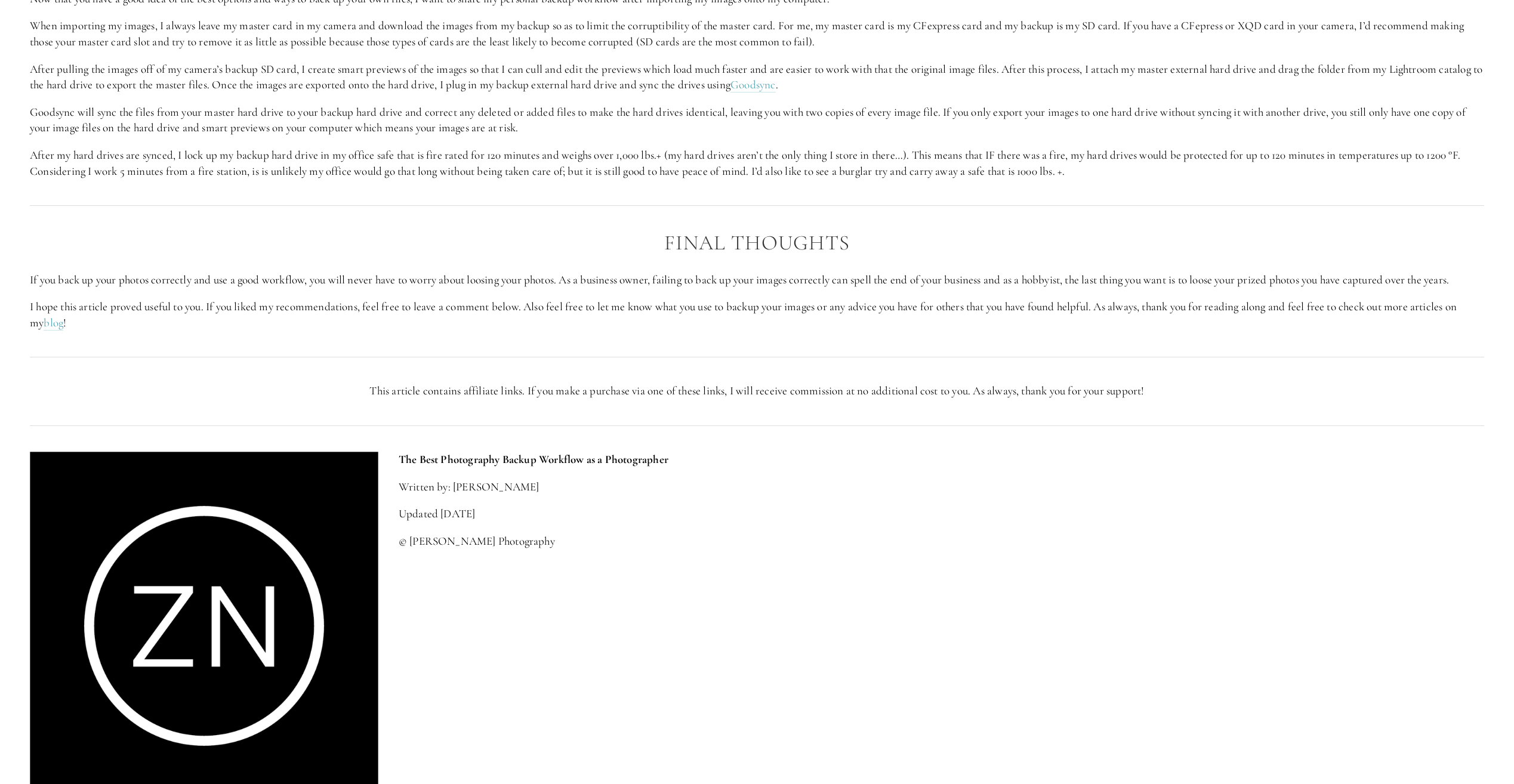
scroll to position [2267, 0]
